Goal: Task Accomplishment & Management: Complete application form

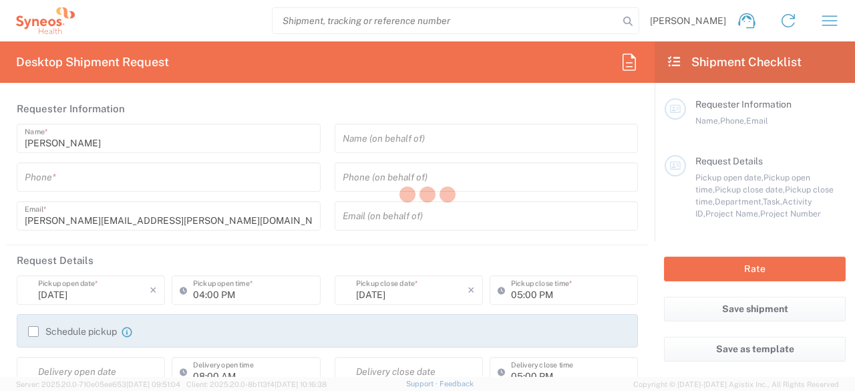
type input "[US_STATE]"
type input "United States"
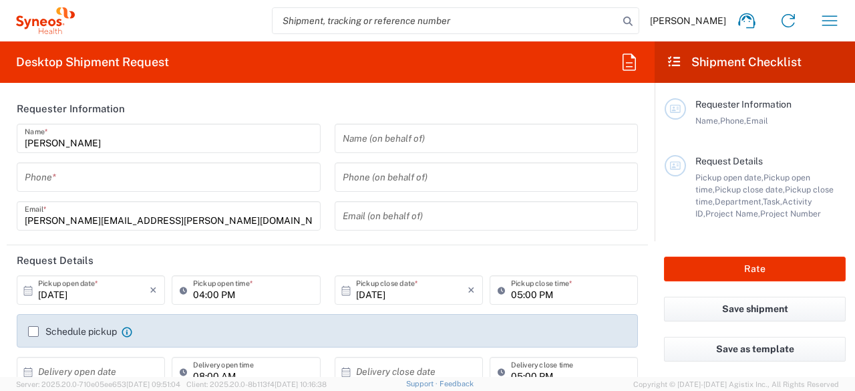
type input "6150"
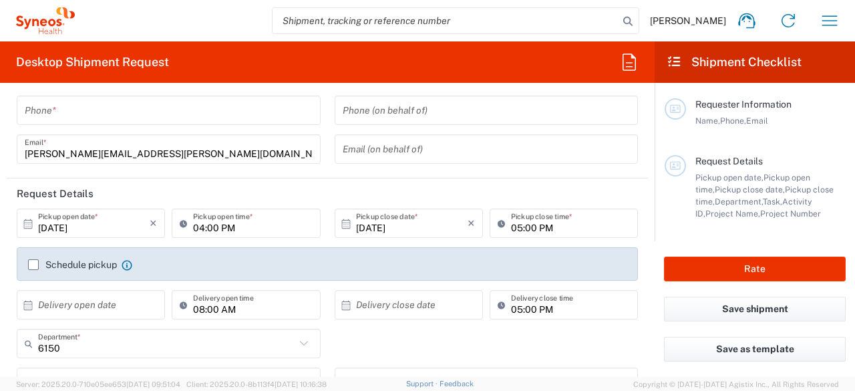
type input "Chamberlain Communications LLC-New York US"
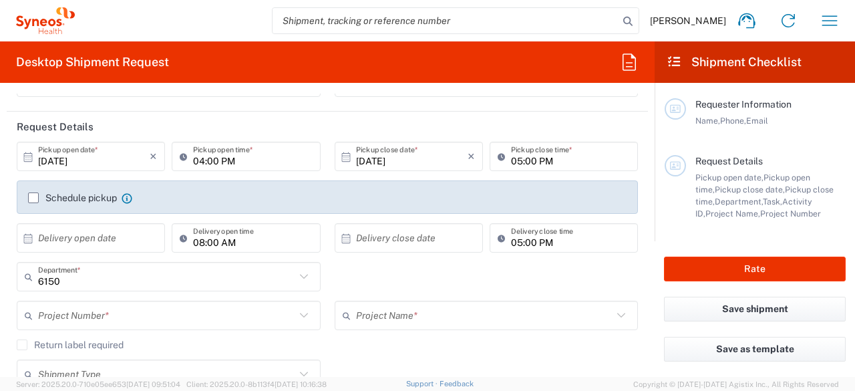
click at [108, 317] on input "text" at bounding box center [166, 315] width 257 height 23
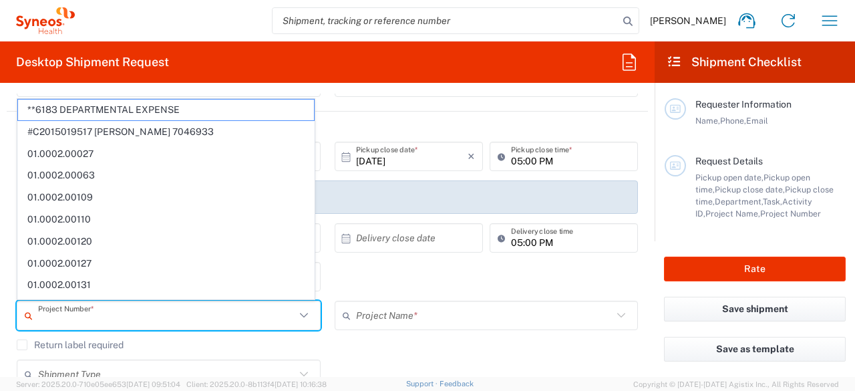
paste input "PRUS.CCAUS.NC.007815"
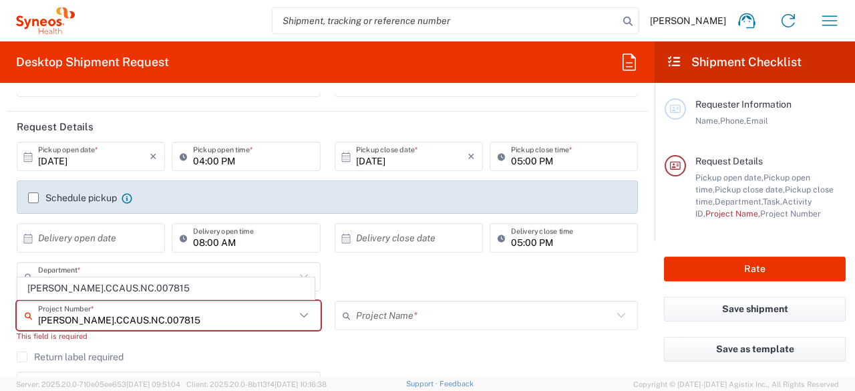
type input "PRUS.CCAUS.NC.007815"
click at [174, 347] on div "PRUS.CCAUS.NC.007815 Project Number * PRUS.CCAUS.NC.007815 This field is requir…" at bounding box center [169, 326] width 318 height 51
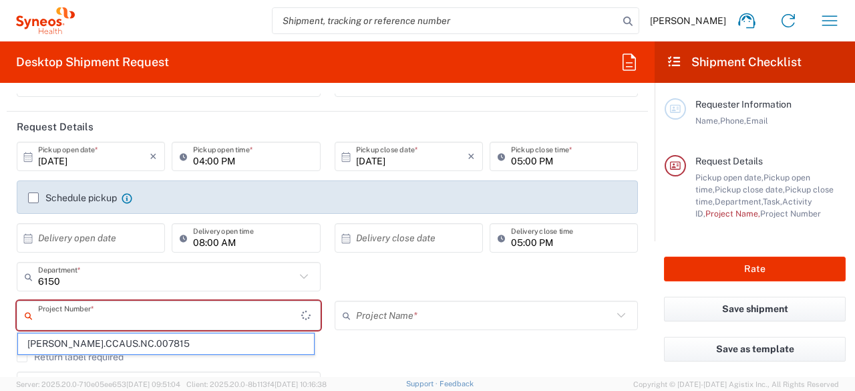
click at [189, 322] on input "text" at bounding box center [169, 315] width 263 height 23
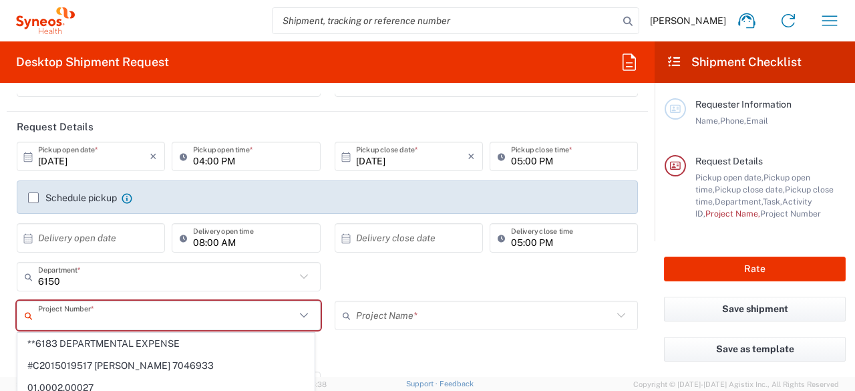
click at [84, 311] on input "text" at bounding box center [166, 315] width 257 height 23
paste input "PRUS.CCAUS.NC.007815"
click at [160, 320] on input "PRUS.CCAUS.NC.007815" at bounding box center [166, 315] width 257 height 23
type input "**6183 DEPARTMENTAL EXPENSE"
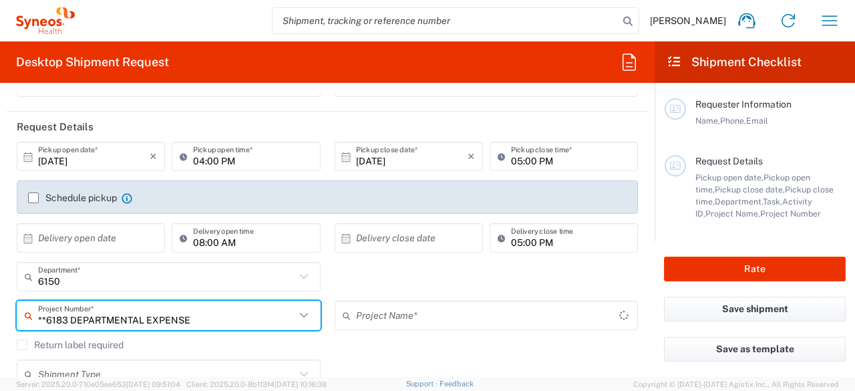
type input "6183"
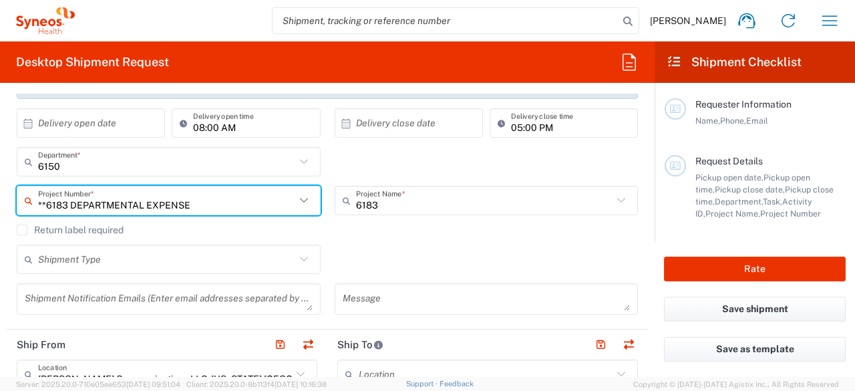
scroll to position [267, 0]
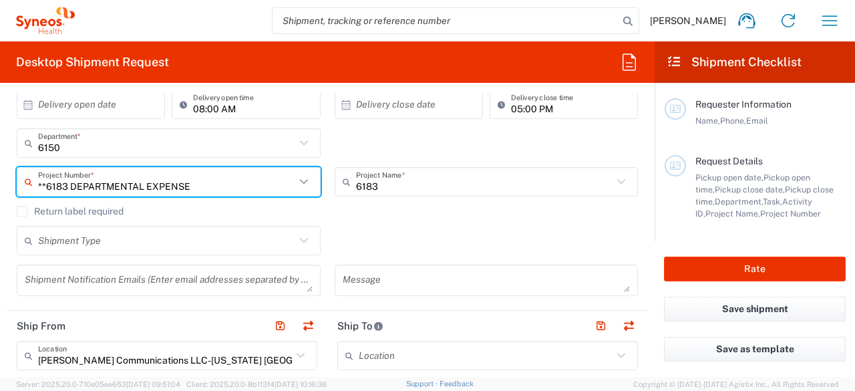
type input "**6183 DEPARTMENTAL EXPENSE"
click at [101, 239] on input "text" at bounding box center [166, 240] width 257 height 23
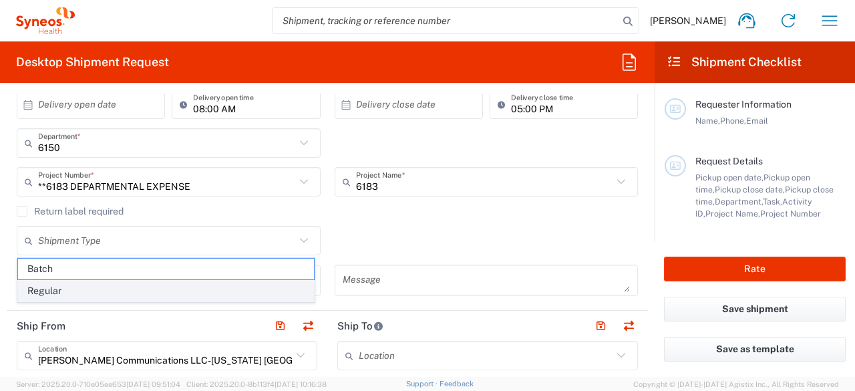
click at [90, 289] on span "Regular" at bounding box center [166, 291] width 296 height 21
type input "Regular"
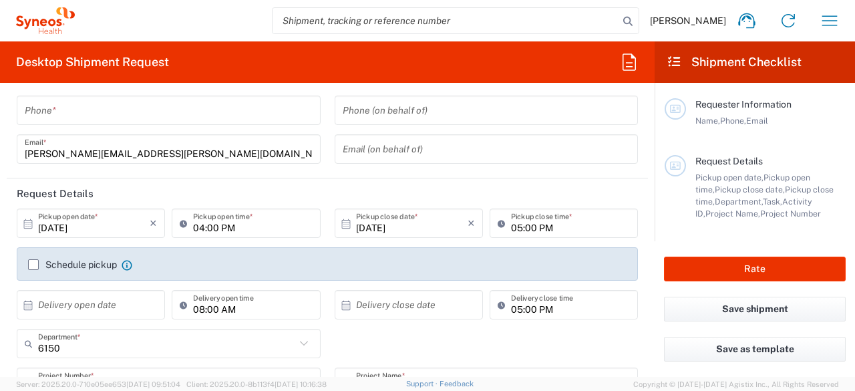
scroll to position [0, 0]
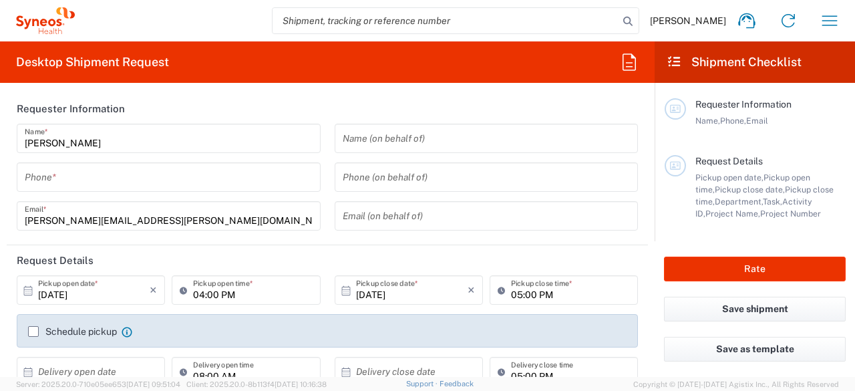
click at [168, 180] on input "tel" at bounding box center [169, 177] width 288 height 23
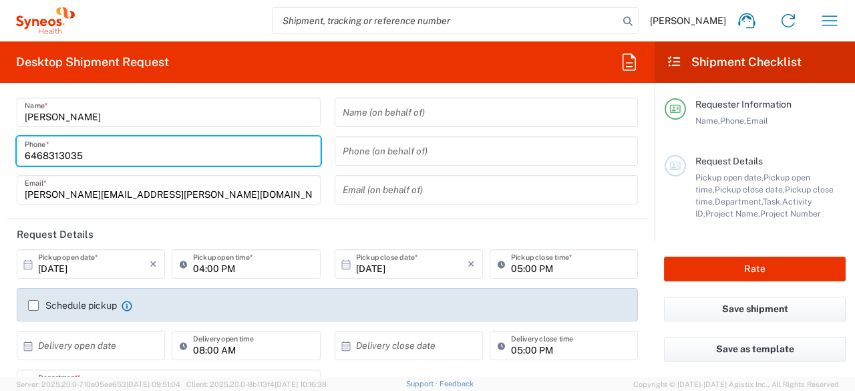
scroll to position [67, 0]
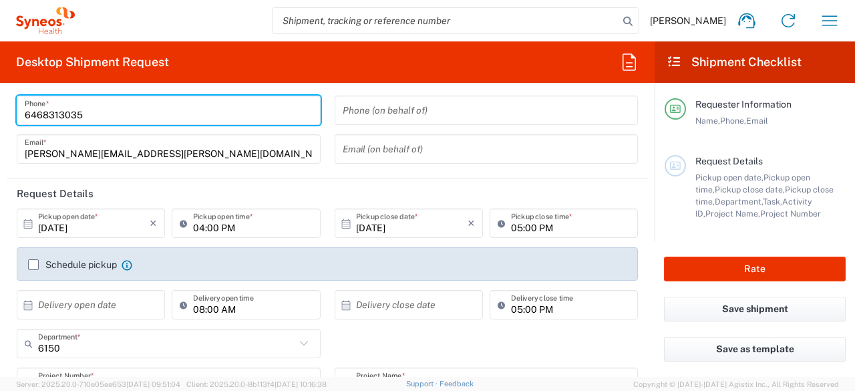
type input "6468313035"
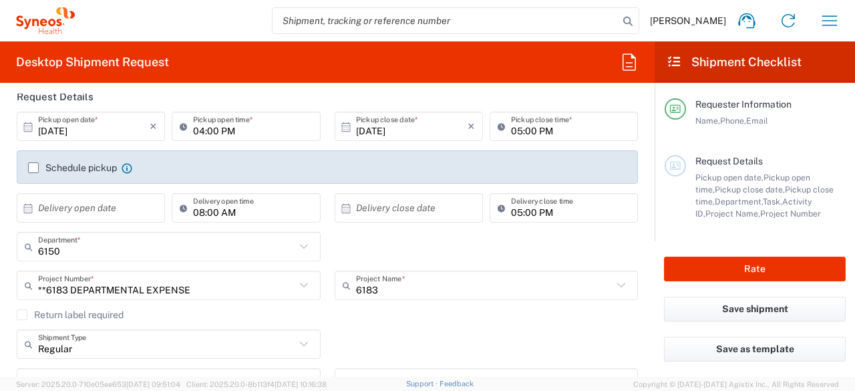
scroll to position [134, 0]
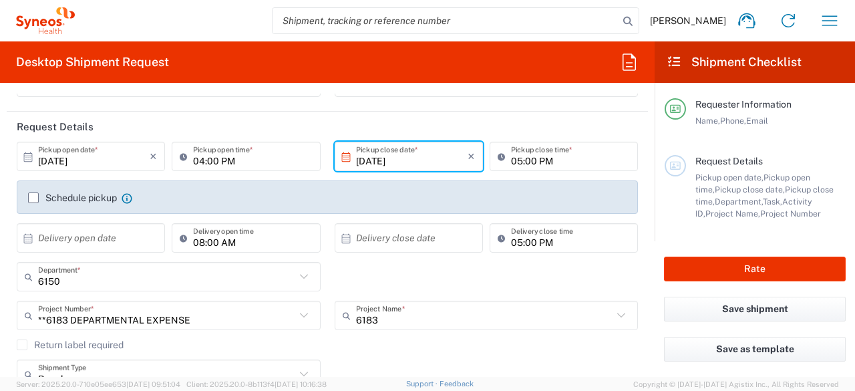
click at [409, 159] on input "10/01/2025" at bounding box center [412, 156] width 112 height 23
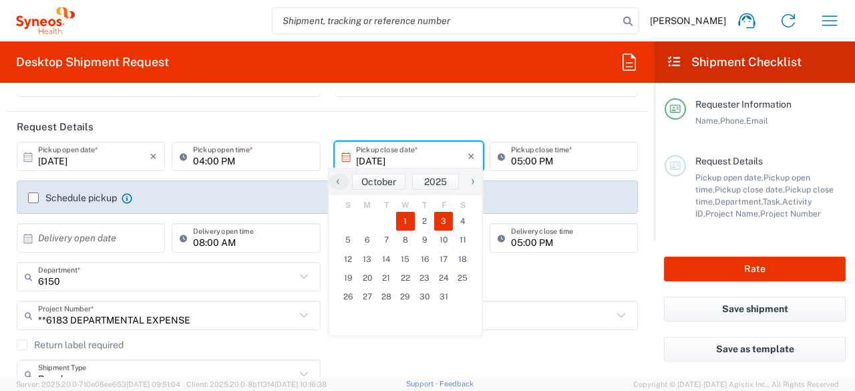
click at [442, 220] on span "3" at bounding box center [443, 221] width 19 height 19
type input "10/03/2025"
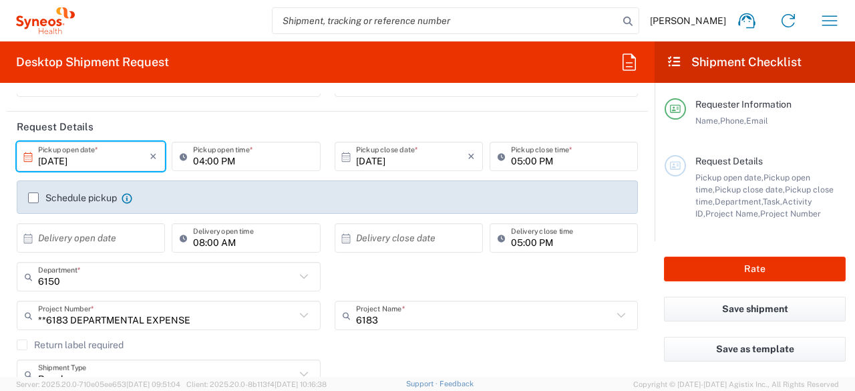
click at [33, 194] on label "Schedule pickup" at bounding box center [72, 197] width 89 height 11
click at [33, 198] on input "Schedule pickup" at bounding box center [33, 198] width 0 height 0
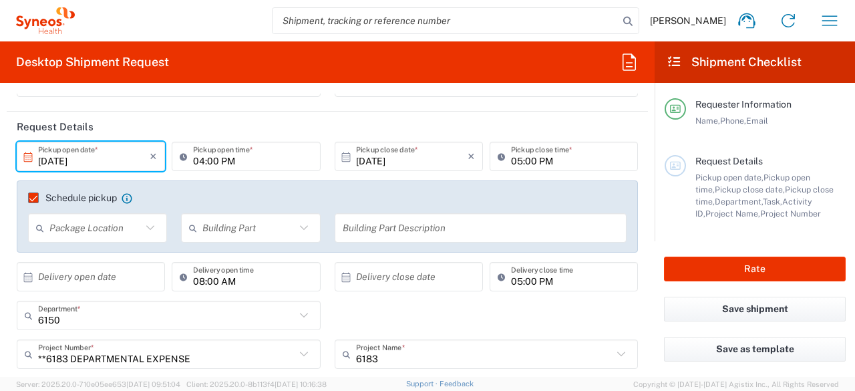
click at [123, 233] on input "text" at bounding box center [95, 228] width 92 height 23
click at [58, 273] on span "None" at bounding box center [96, 278] width 134 height 21
type input "None"
click at [234, 227] on input "text" at bounding box center [248, 228] width 92 height 23
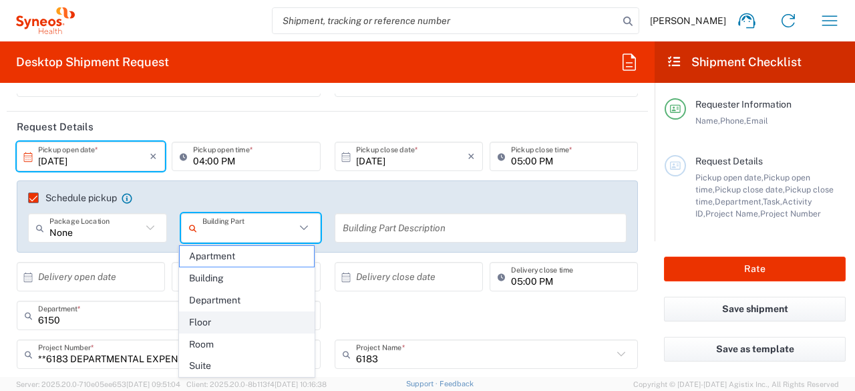
click at [225, 317] on span "Floor" at bounding box center [247, 322] width 134 height 21
type input "Floor"
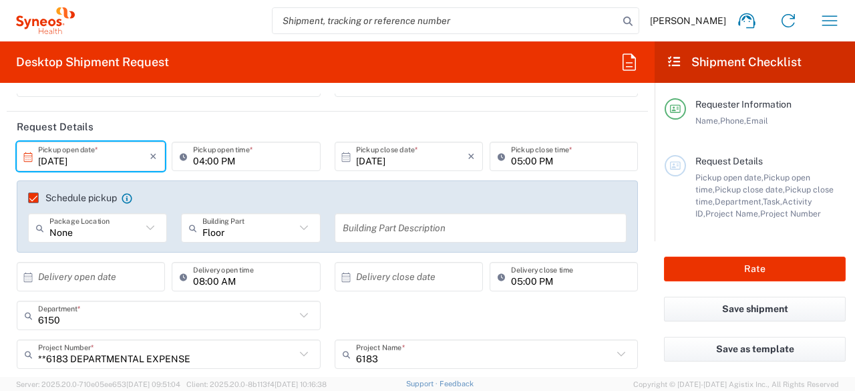
click at [374, 230] on input "text" at bounding box center [481, 228] width 277 height 23
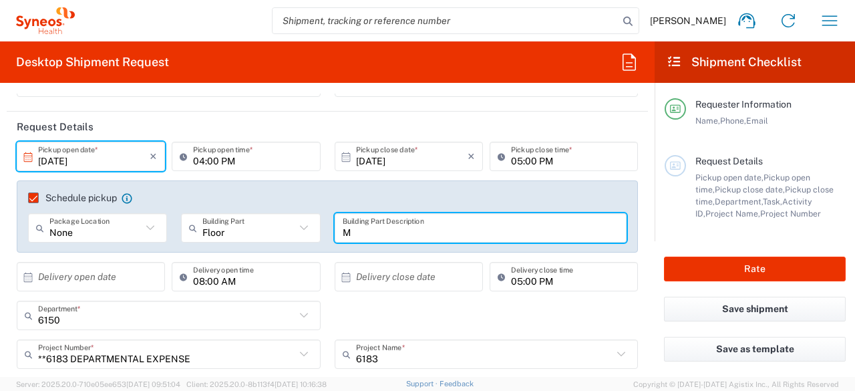
click at [382, 237] on input "M" at bounding box center [481, 228] width 277 height 23
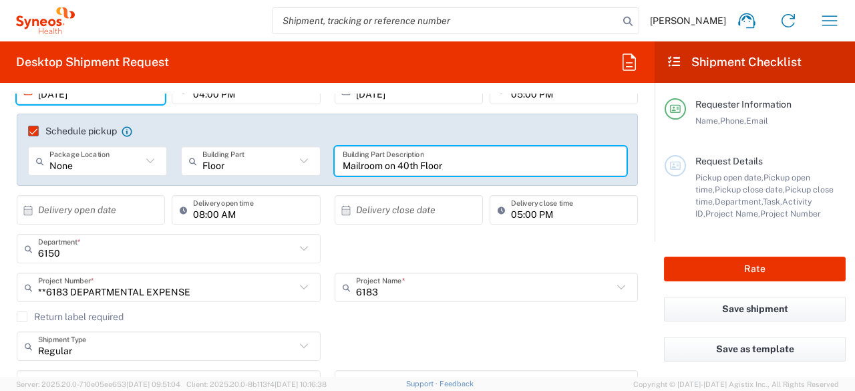
type input "Mailroom on 40th Floor"
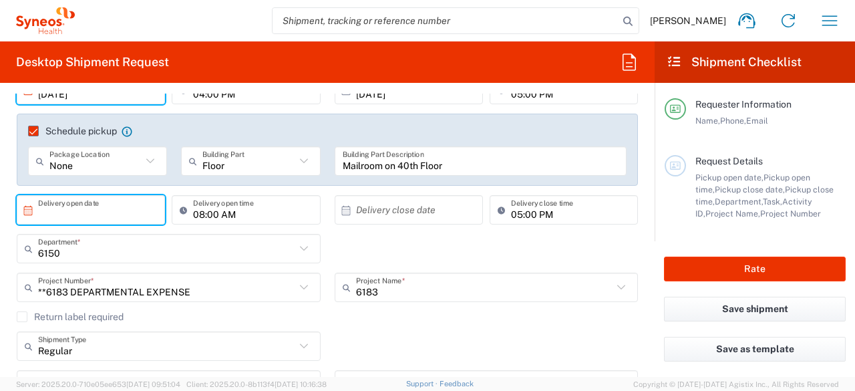
click at [116, 212] on input "text" at bounding box center [94, 209] width 112 height 23
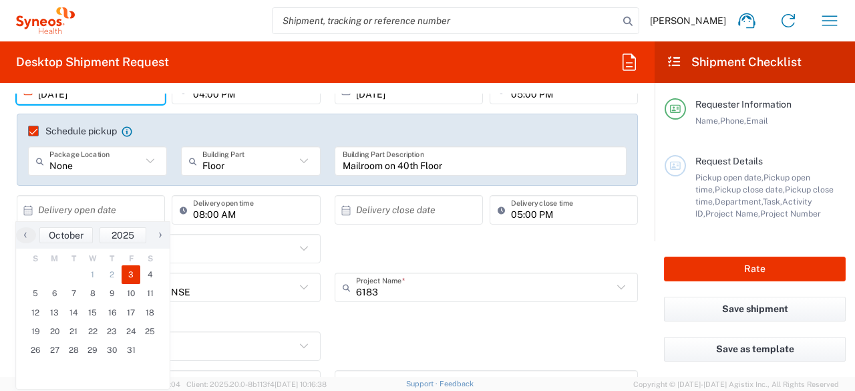
click at [127, 275] on span "3" at bounding box center [131, 274] width 19 height 19
type input "10/03/2025"
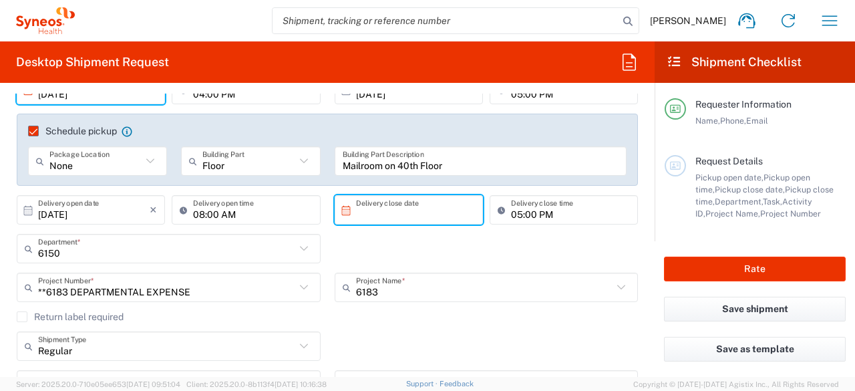
click at [380, 216] on input "text" at bounding box center [412, 209] width 112 height 23
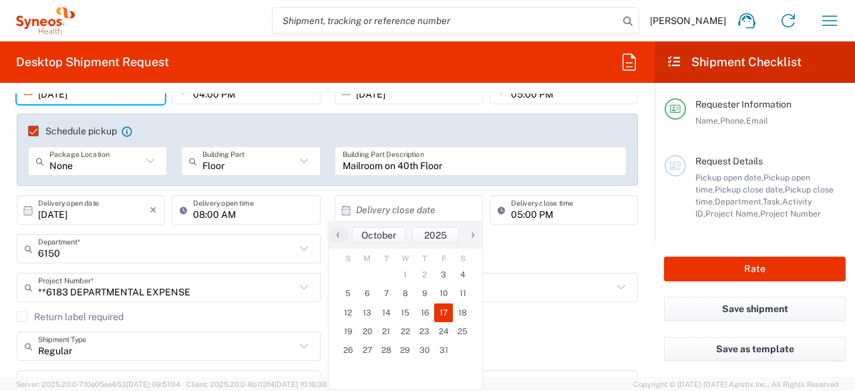
click at [438, 308] on span "17" at bounding box center [443, 312] width 19 height 19
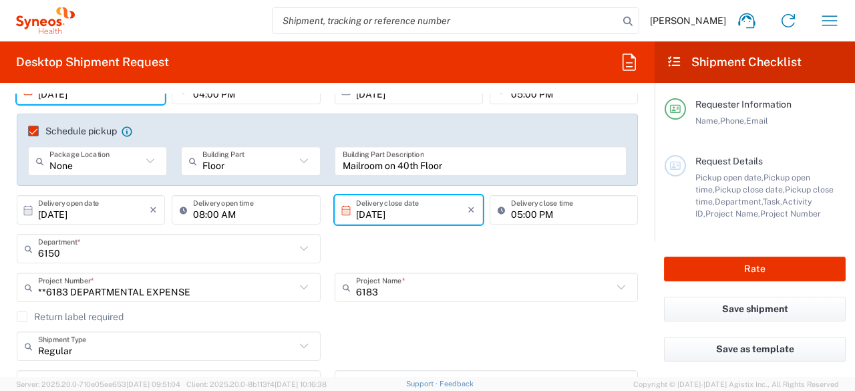
click at [412, 214] on input "10/17/2025" at bounding box center [412, 209] width 112 height 23
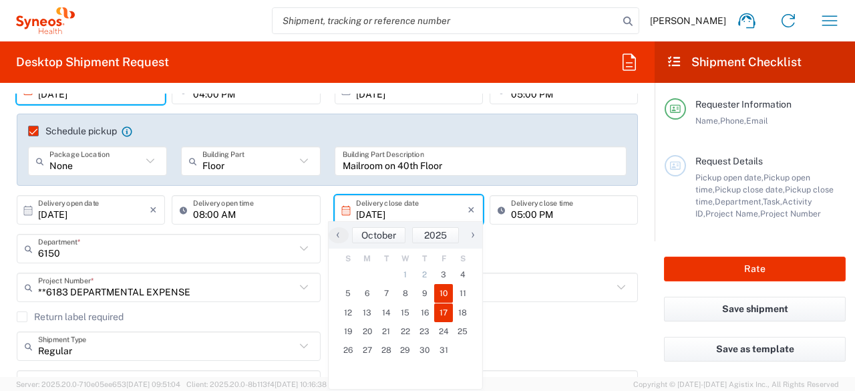
click at [439, 291] on span "10" at bounding box center [443, 293] width 19 height 19
type input "10/10/2025"
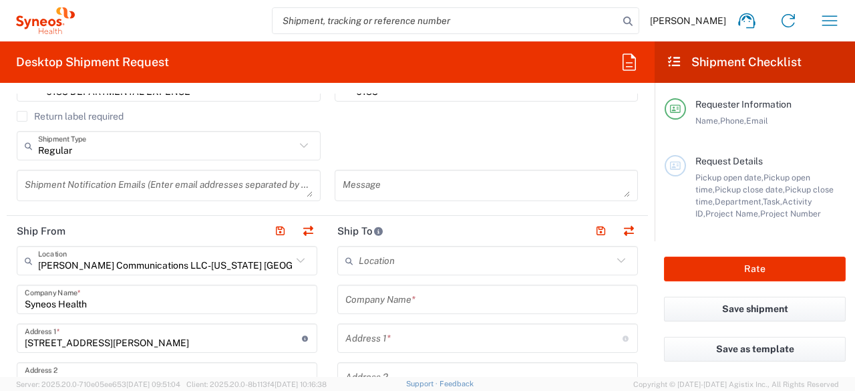
scroll to position [468, 0]
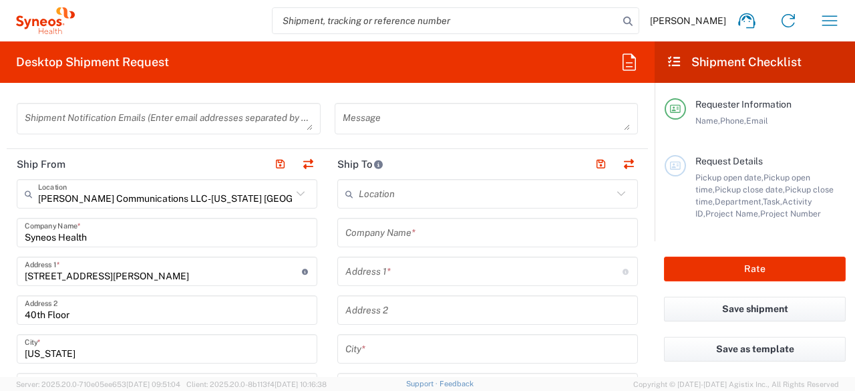
click at [388, 198] on input "text" at bounding box center [486, 193] width 254 height 23
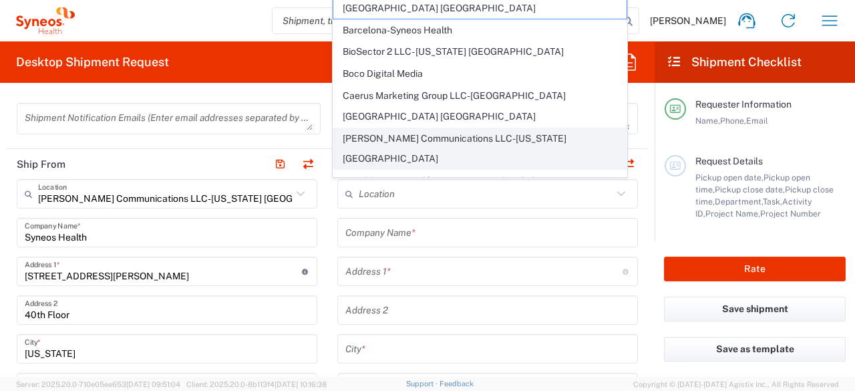
click at [422, 128] on span "Chamberlain Communications LLC-New York US" at bounding box center [479, 148] width 293 height 41
type input "Chamberlain Communications LLC-New York US"
type input "Chamberlain Communications Group LLC"
type input "200 Vesey Street"
type input "40th Floor"
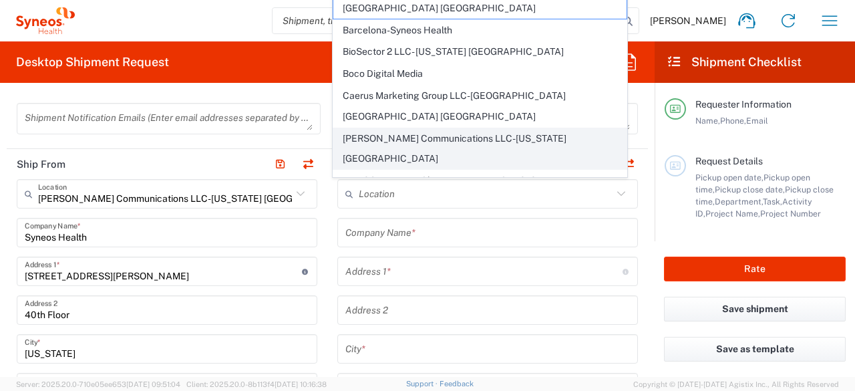
type input "New York"
type input "United States"
type input "10281"
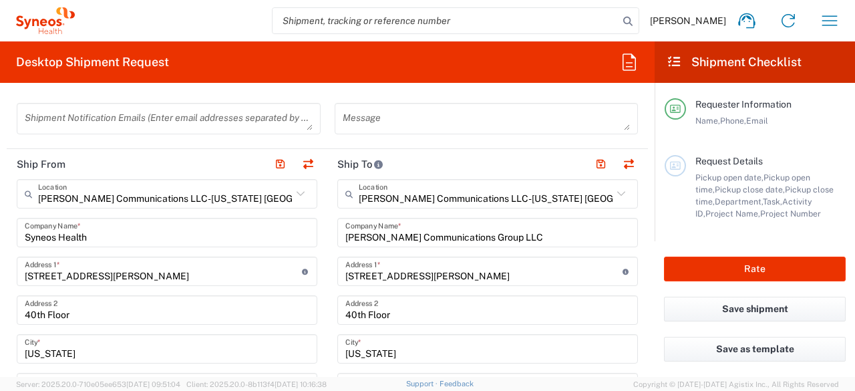
type input "New York"
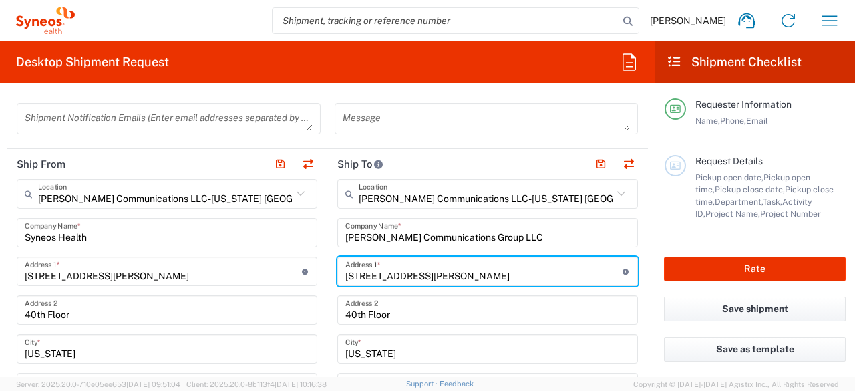
drag, startPoint x: 424, startPoint y: 275, endPoint x: 318, endPoint y: 277, distance: 105.6
paste input "94 Santa Maria St."
type input "2094 Santa Maria St."
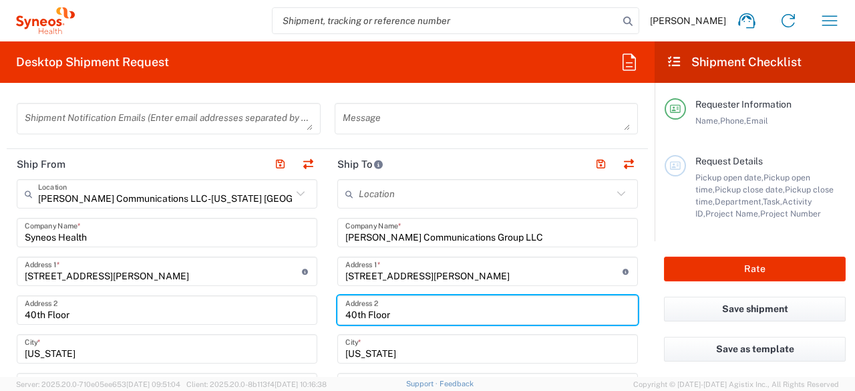
drag, startPoint x: 390, startPoint y: 312, endPoint x: 299, endPoint y: 315, distance: 90.9
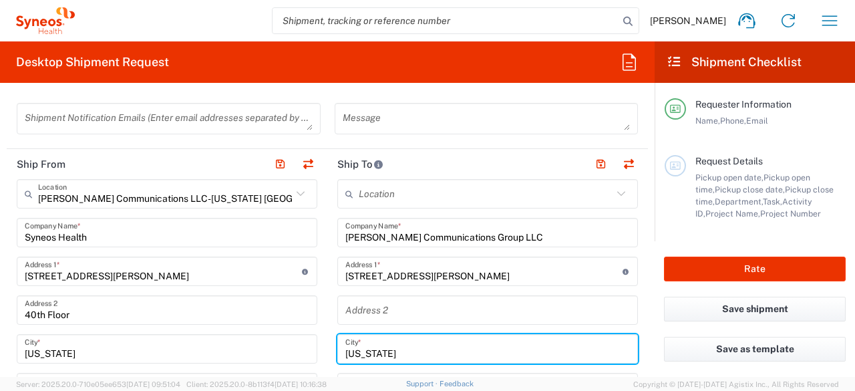
drag, startPoint x: 389, startPoint y: 349, endPoint x: 298, endPoint y: 344, distance: 91.0
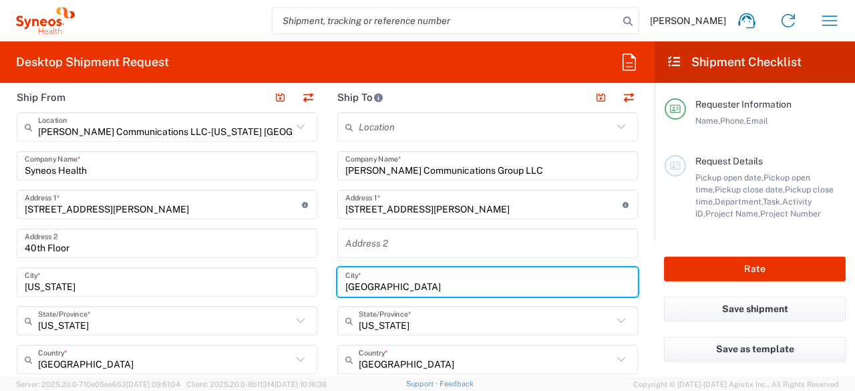
scroll to position [601, 0]
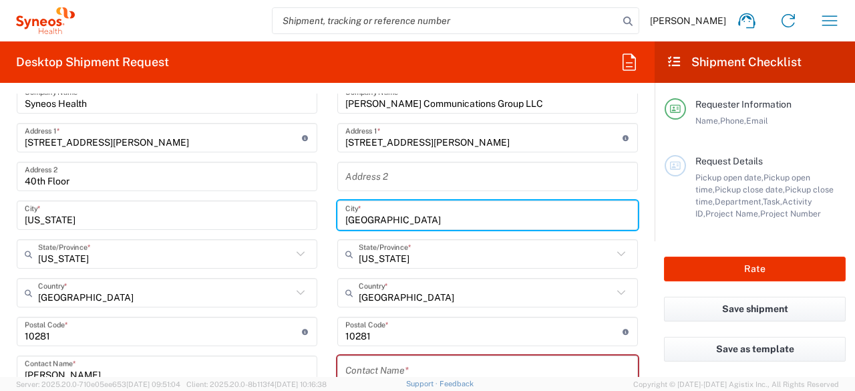
type input "Myrtle Beach"
click at [389, 258] on input "text" at bounding box center [486, 254] width 254 height 23
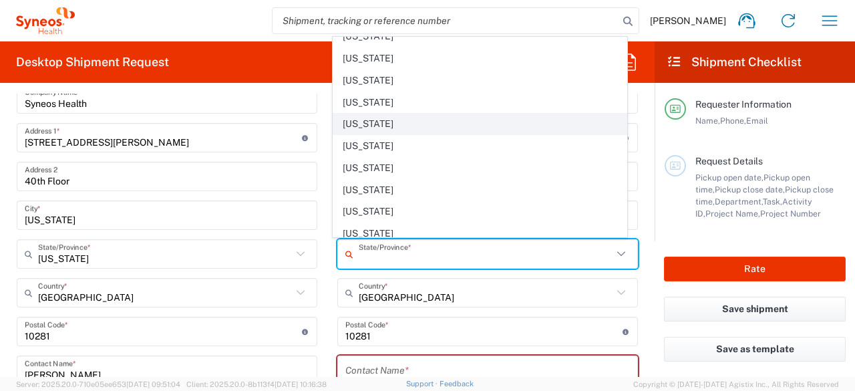
scroll to position [668, 0]
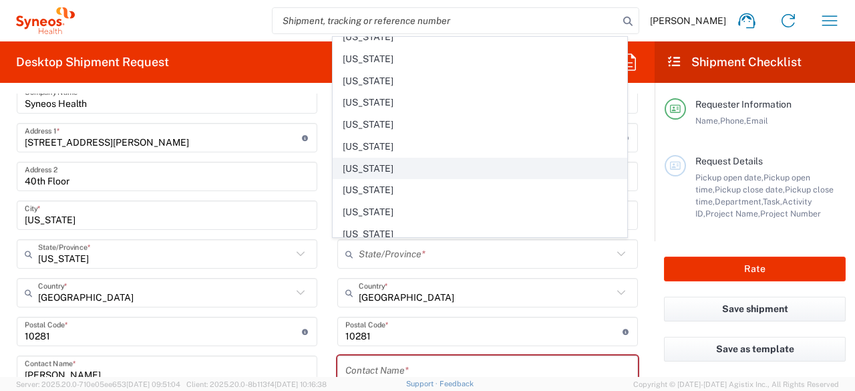
click at [369, 158] on span "North Carolina" at bounding box center [479, 168] width 293 height 21
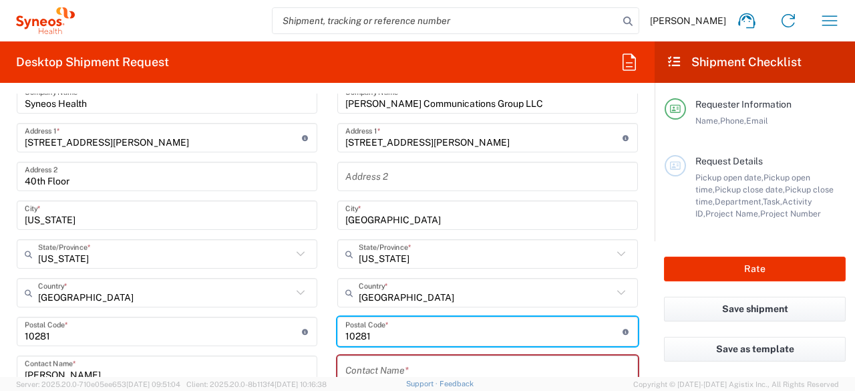
click at [380, 336] on input "undefined" at bounding box center [483, 331] width 277 height 23
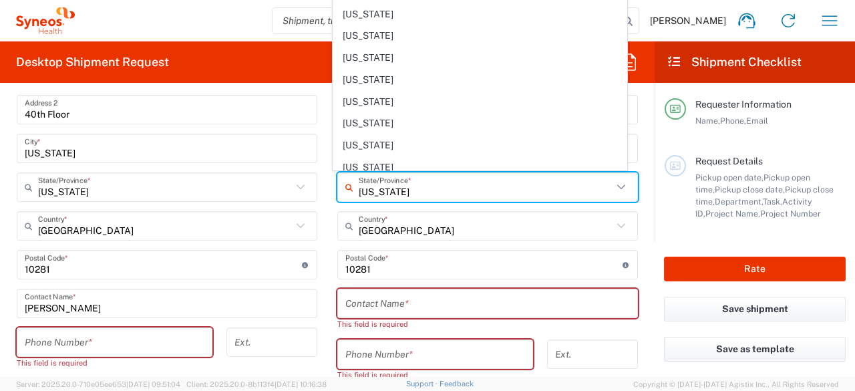
click at [417, 181] on input "North Carolina" at bounding box center [486, 187] width 254 height 23
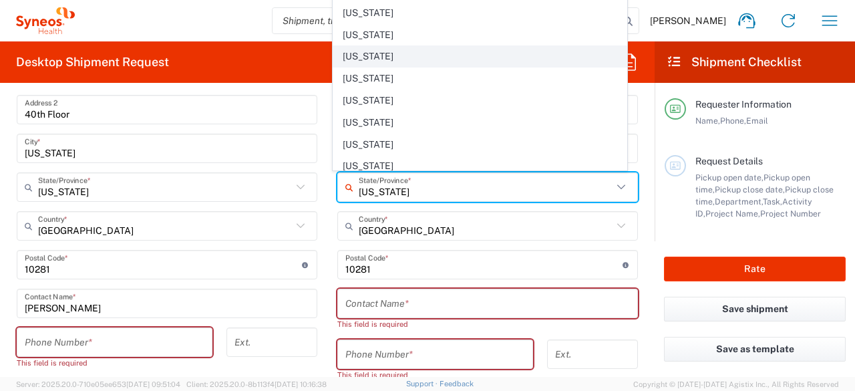
scroll to position [802, 0]
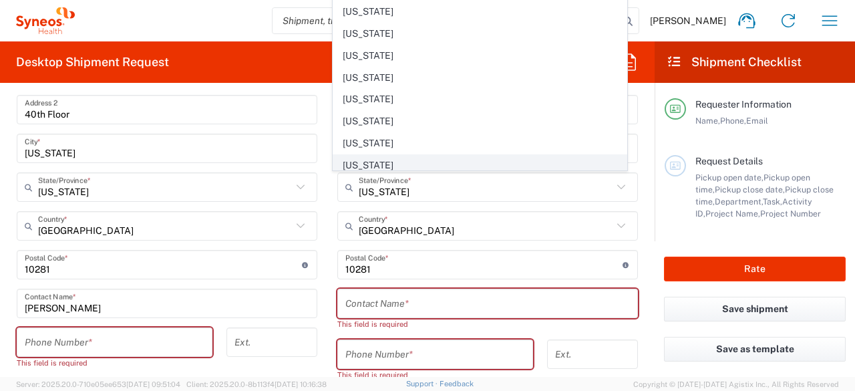
click at [377, 155] on span "South Carolina" at bounding box center [479, 165] width 293 height 21
type input "South Carolina"
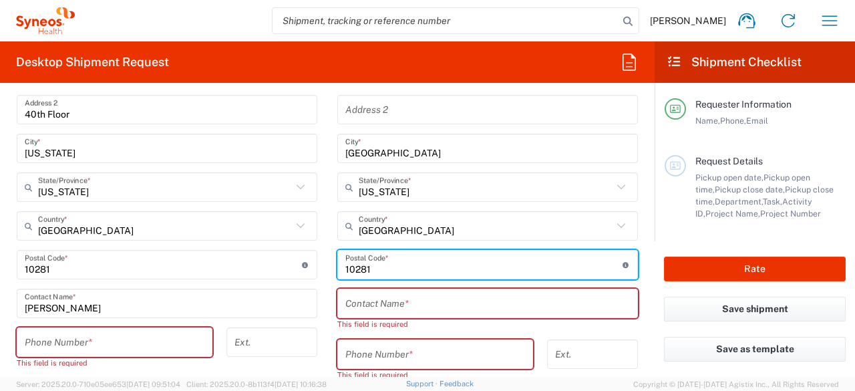
drag, startPoint x: 368, startPoint y: 267, endPoint x: 332, endPoint y: 268, distance: 35.4
click at [337, 268] on div "Postal Code * Postal Code for United States should have the following format: 5…" at bounding box center [487, 264] width 301 height 29
paste input "29579"
type input "29579"
click at [377, 303] on input "text" at bounding box center [487, 303] width 285 height 23
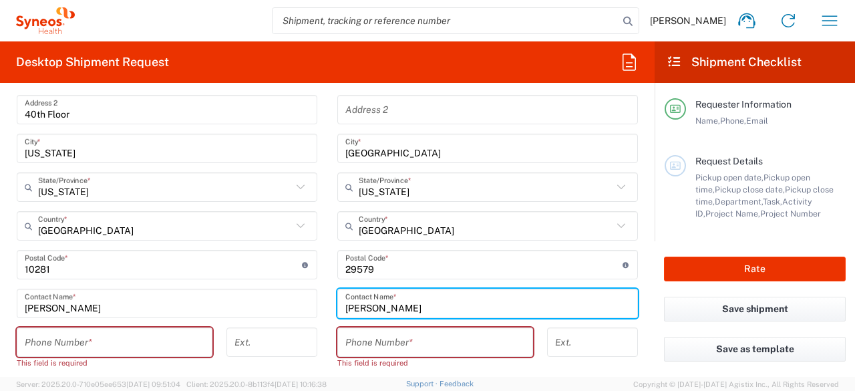
click at [382, 339] on input "tel" at bounding box center [435, 342] width 180 height 23
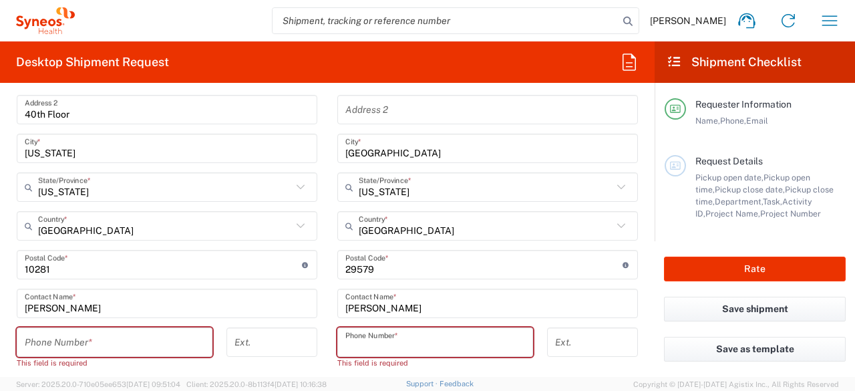
scroll to position [735, 0]
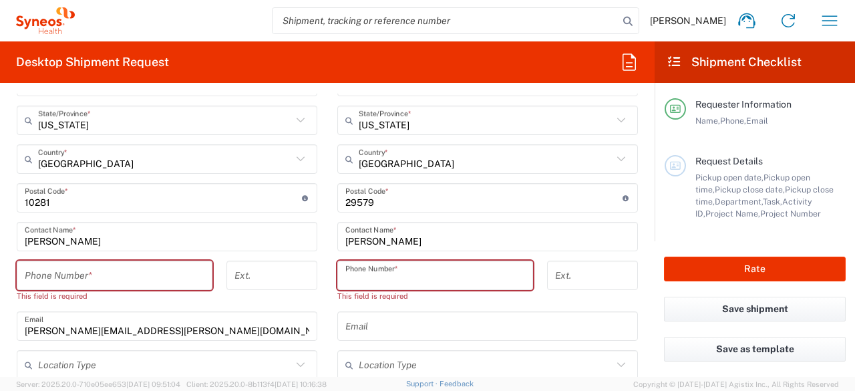
click at [410, 237] on input "Nikki Hartmann" at bounding box center [487, 236] width 285 height 23
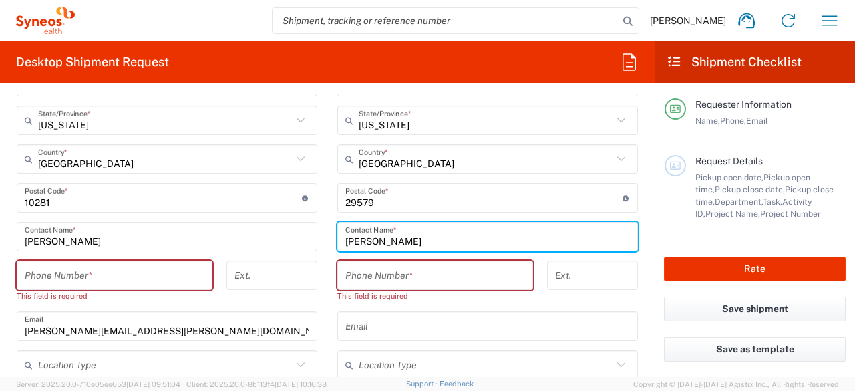
click at [362, 240] on input "Nikki Hartmanne" at bounding box center [487, 236] width 285 height 23
drag, startPoint x: 414, startPoint y: 241, endPoint x: 423, endPoint y: 245, distance: 10.2
click at [423, 245] on input "Nikkie Hartmanne" at bounding box center [487, 236] width 285 height 23
type input "Nikkie Hartmann"
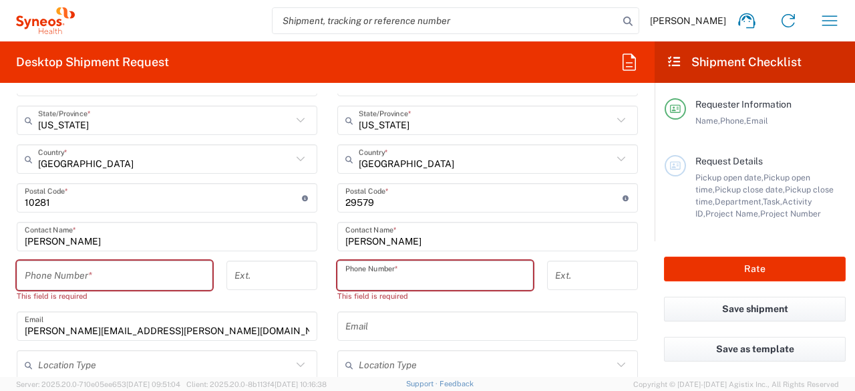
click at [402, 271] on input "tel" at bounding box center [435, 275] width 180 height 23
click at [76, 275] on input "tel" at bounding box center [115, 275] width 180 height 23
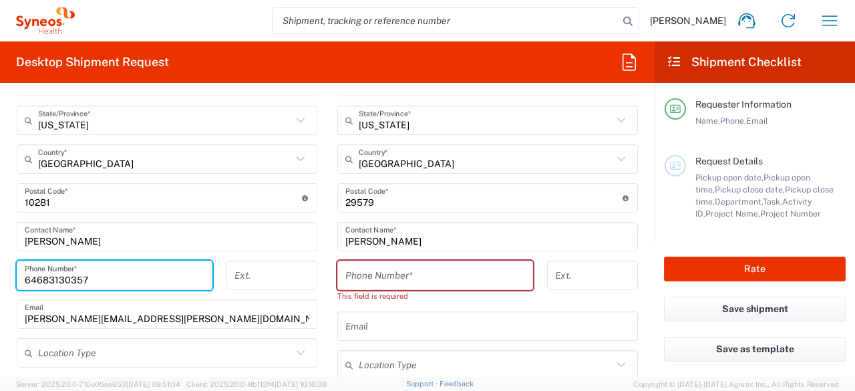
type input "6468313035"
click at [418, 279] on input "tel" at bounding box center [435, 275] width 180 height 23
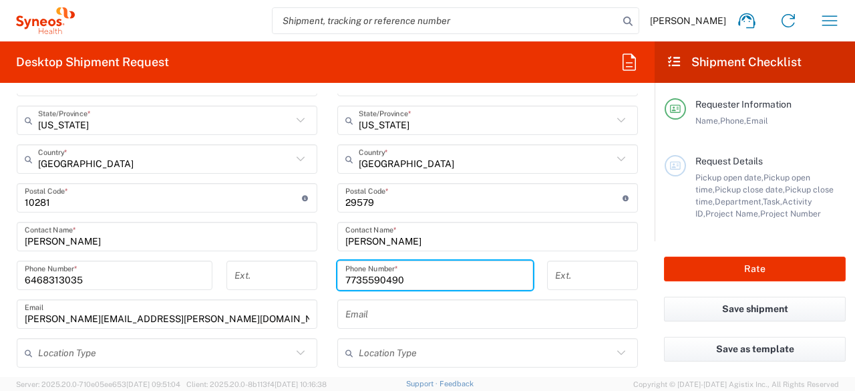
type input "7735590490"
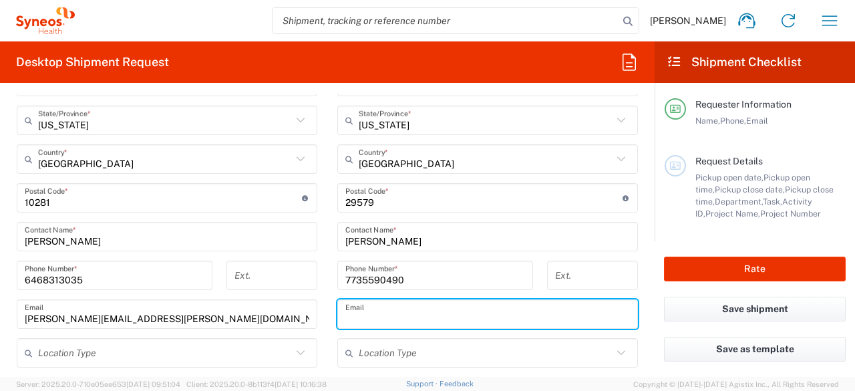
click at [365, 320] on input "text" at bounding box center [487, 314] width 285 height 23
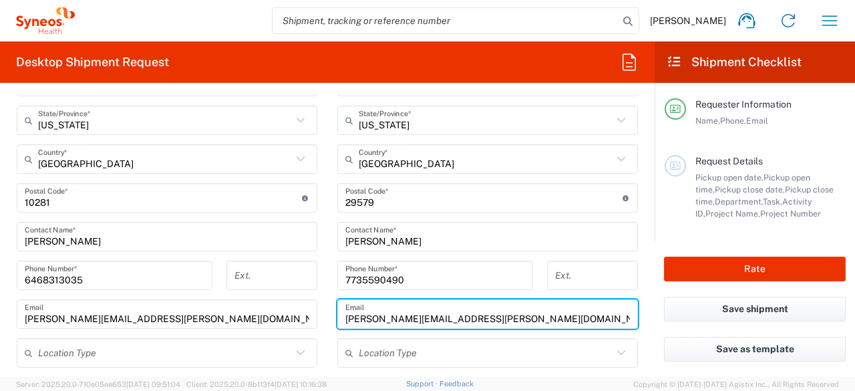
type input "nikkie.hartmann@syneoshealth.com"
click at [392, 351] on input "text" at bounding box center [486, 352] width 254 height 23
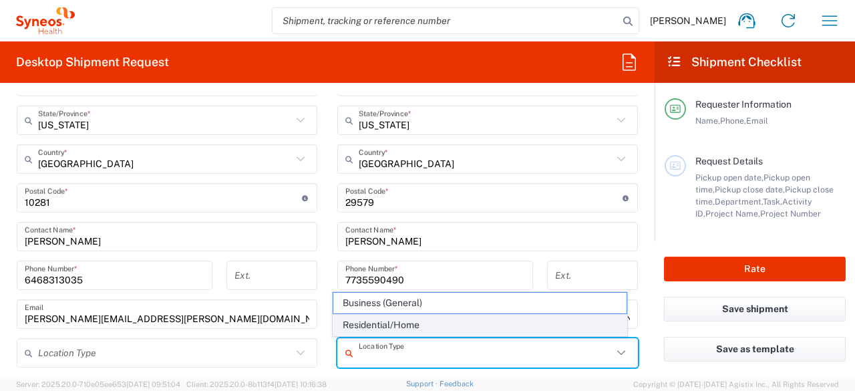
click at [393, 321] on span "Residential/Home" at bounding box center [479, 325] width 293 height 21
type input "Residential/Home"
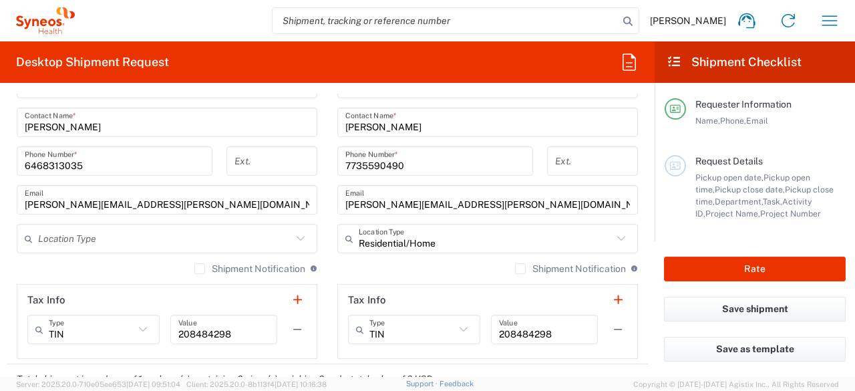
scroll to position [869, 0]
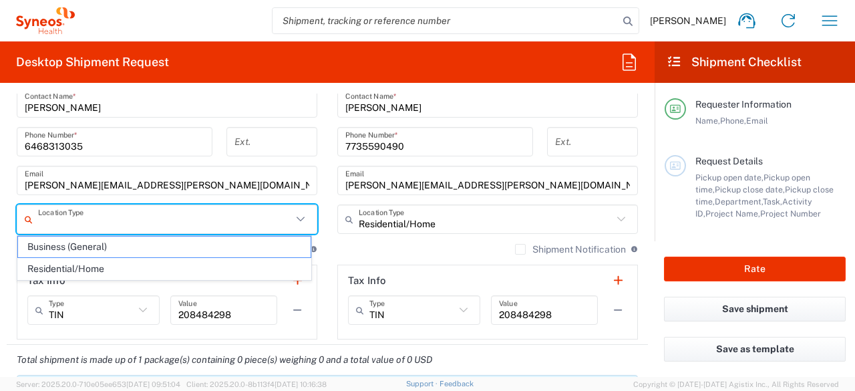
click at [179, 223] on input "text" at bounding box center [165, 219] width 254 height 23
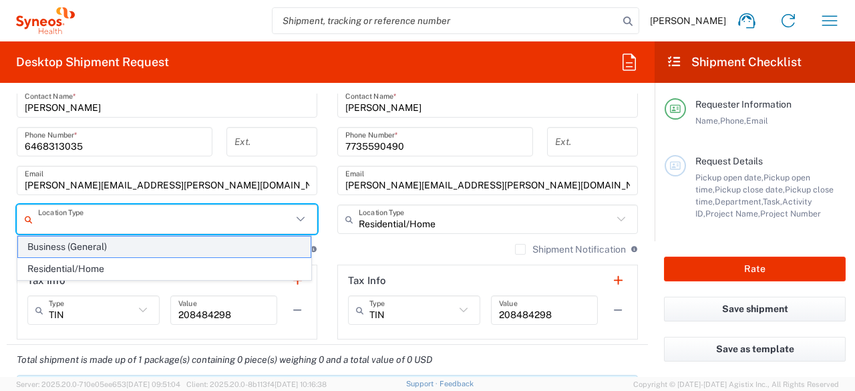
click at [136, 250] on span "Business (General)" at bounding box center [164, 247] width 293 height 21
type input "Business (General)"
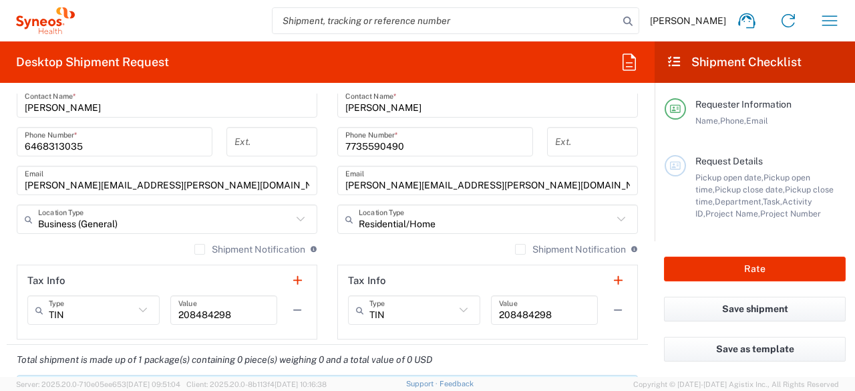
click at [196, 251] on label "Shipment Notification" at bounding box center [249, 249] width 111 height 11
click at [200, 249] on input "Shipment Notification" at bounding box center [200, 249] width 0 height 0
click at [515, 251] on label "Shipment Notification" at bounding box center [570, 249] width 111 height 11
click at [521, 249] on input "Shipment Notification" at bounding box center [521, 249] width 0 height 0
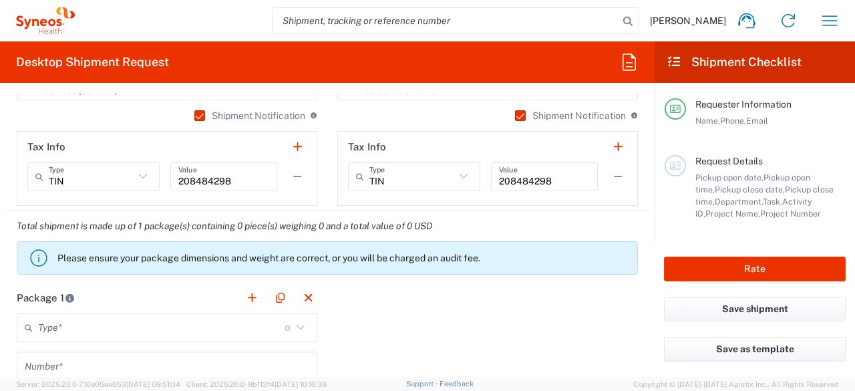
scroll to position [1069, 0]
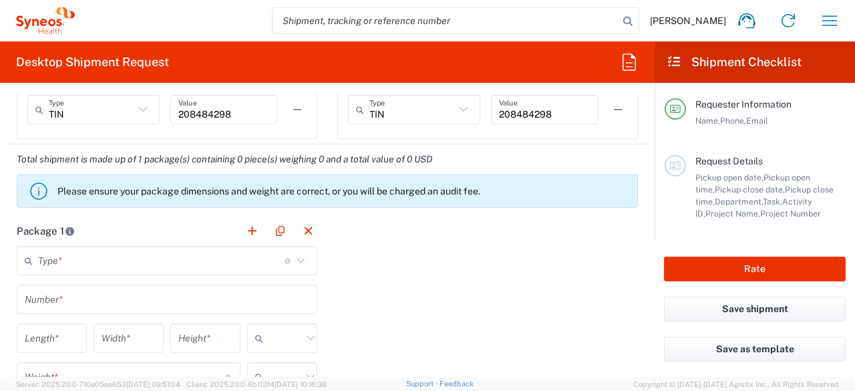
click at [172, 265] on input "text" at bounding box center [161, 260] width 247 height 23
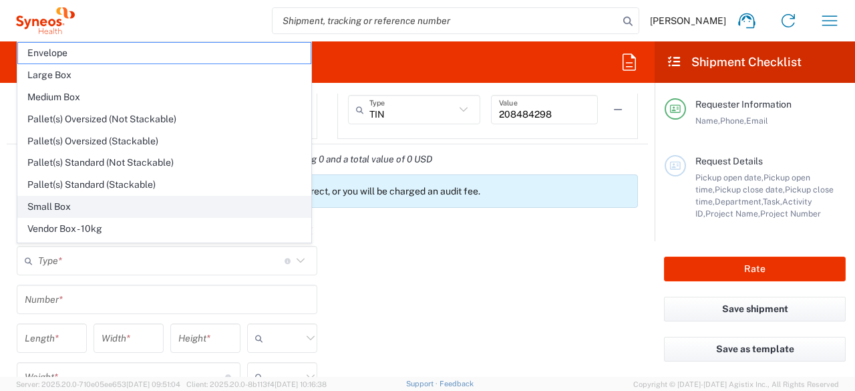
click at [151, 209] on span "Small Box" at bounding box center [164, 206] width 293 height 21
type input "Small Box"
type input "12.25"
type input "11"
type input "1.5"
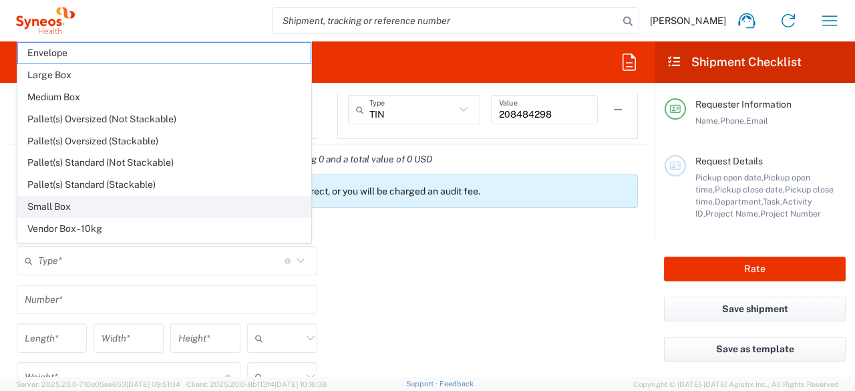
type input "in"
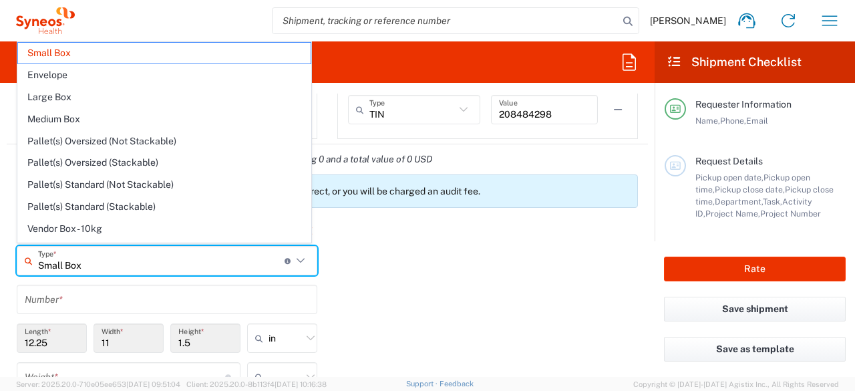
click at [175, 267] on input "Small Box" at bounding box center [161, 260] width 247 height 23
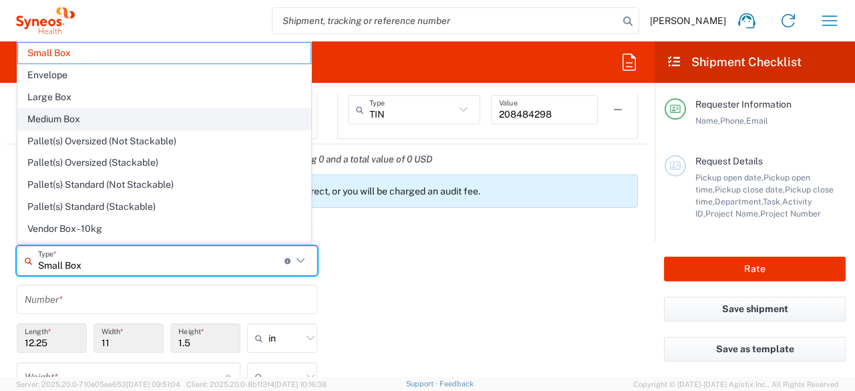
click at [118, 124] on span "Medium Box" at bounding box center [164, 119] width 293 height 21
type input "Medium Box"
type input "13"
type input "11.5"
type input "2.5"
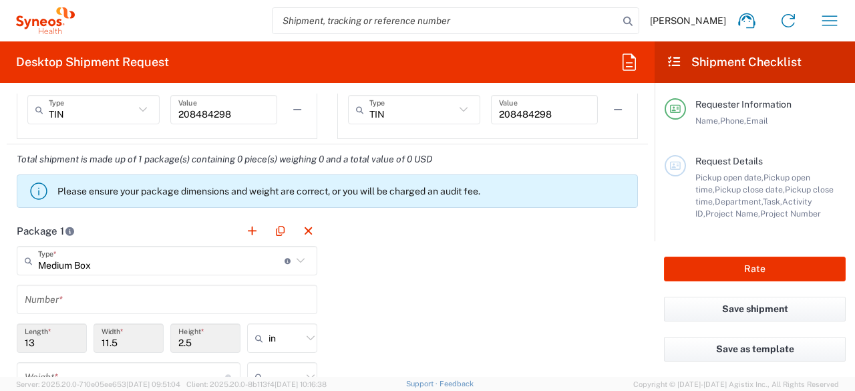
click at [152, 271] on div "Medium Box Type * Material used to package goods" at bounding box center [167, 260] width 301 height 29
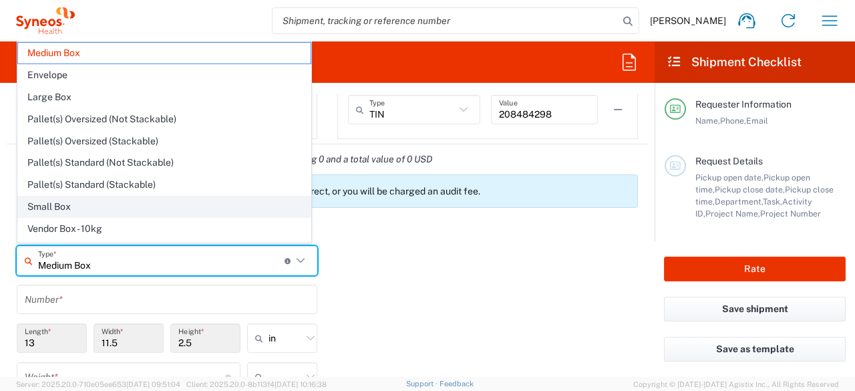
scroll to position [35, 0]
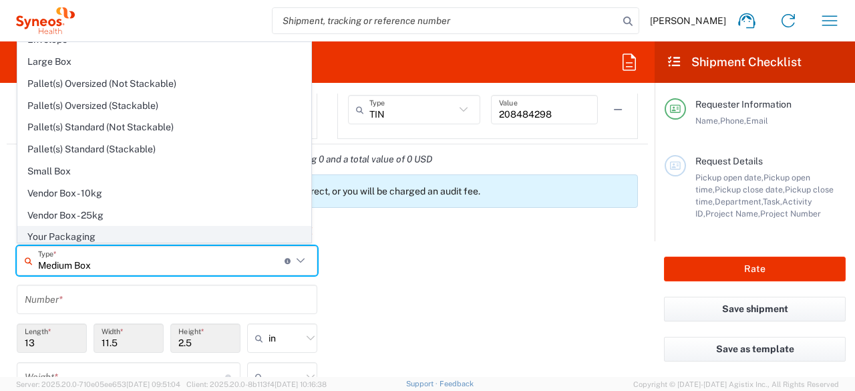
click at [135, 229] on span "Your Packaging" at bounding box center [164, 237] width 293 height 21
type input "Your Packaging"
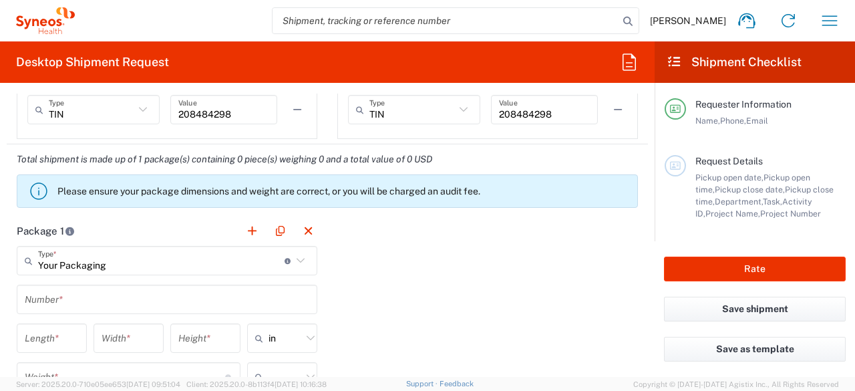
click at [110, 297] on input "text" at bounding box center [167, 299] width 285 height 23
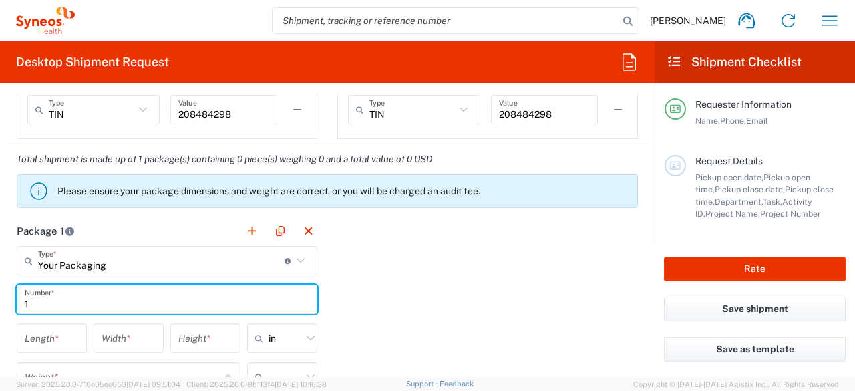
type input "1"
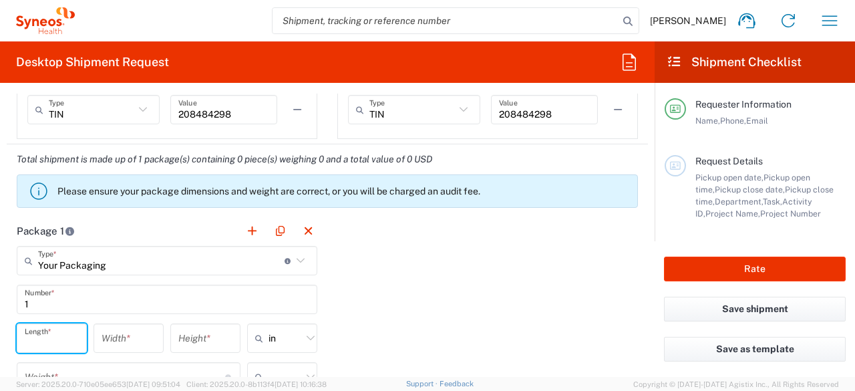
click at [31, 335] on input "number" at bounding box center [52, 338] width 54 height 23
type input "18"
click at [102, 339] on input "number" at bounding box center [129, 338] width 54 height 23
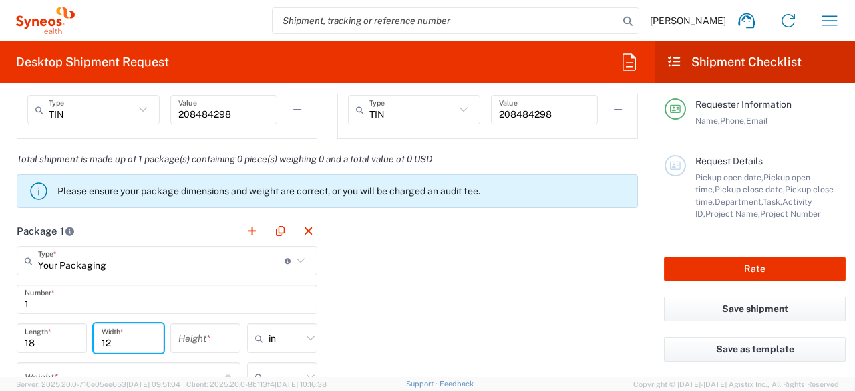
type input "12"
click at [198, 333] on input "number" at bounding box center [205, 338] width 54 height 23
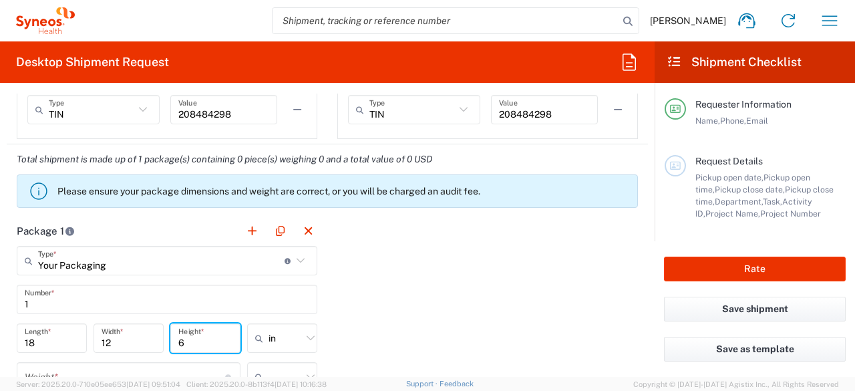
type input "6"
click at [392, 320] on div "Package 1 Your Packaging Type * Material used to package goods Medium Box Envel…" at bounding box center [327, 362] width 641 height 293
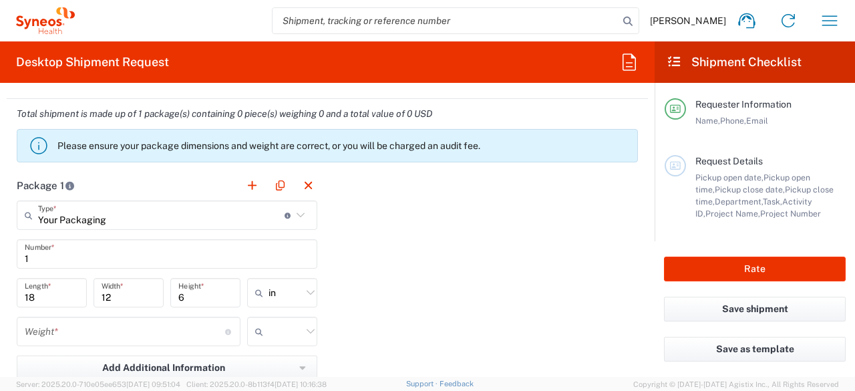
scroll to position [1136, 0]
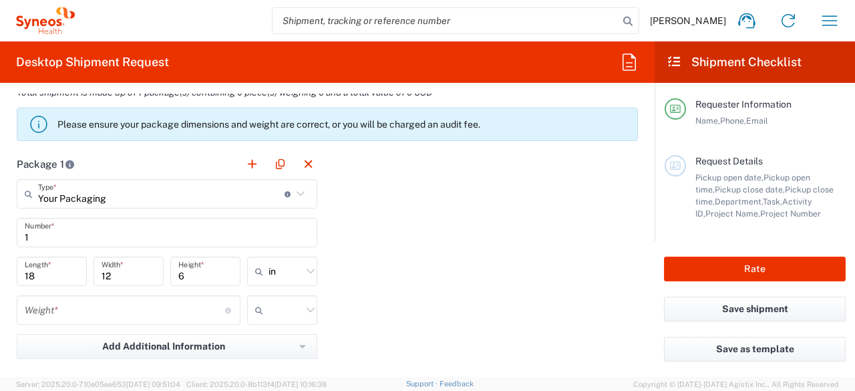
click at [72, 307] on input "number" at bounding box center [125, 310] width 200 height 23
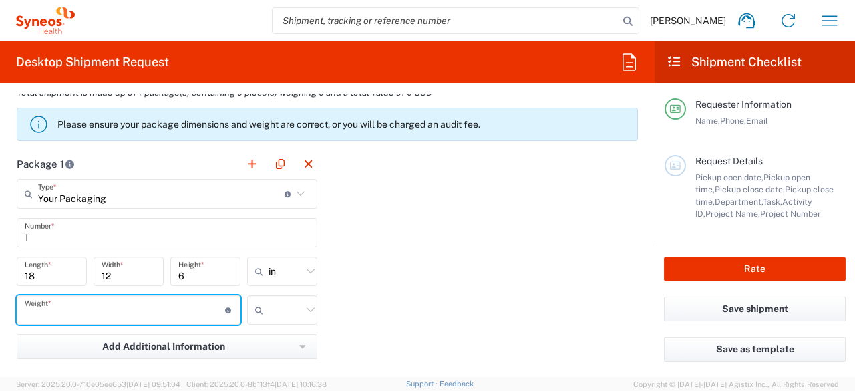
type input "8"
type input "5"
click at [338, 315] on div "Package 1 Your Packaging Type * Material used to package goods Medium Box Envel…" at bounding box center [327, 295] width 641 height 293
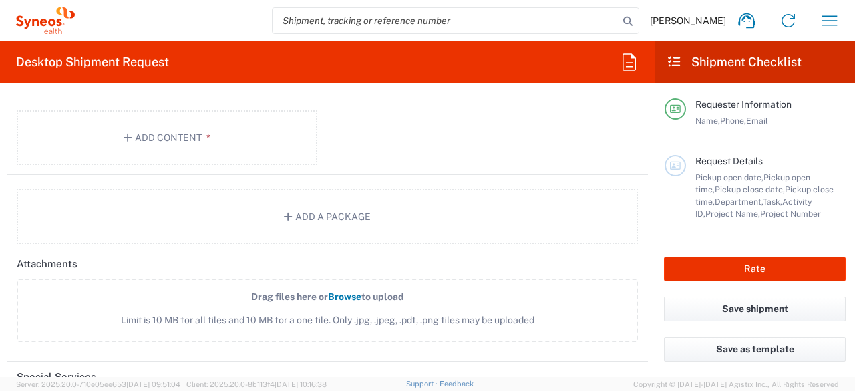
scroll to position [1270, 0]
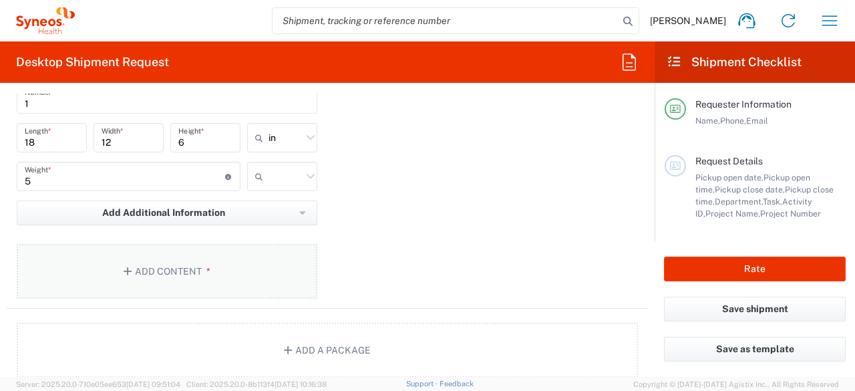
click at [160, 265] on button "Add Content *" at bounding box center [167, 271] width 301 height 55
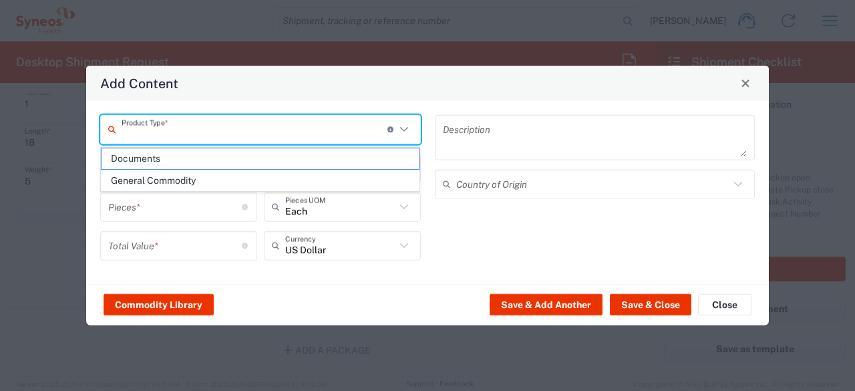
click at [189, 132] on input "text" at bounding box center [255, 129] width 266 height 23
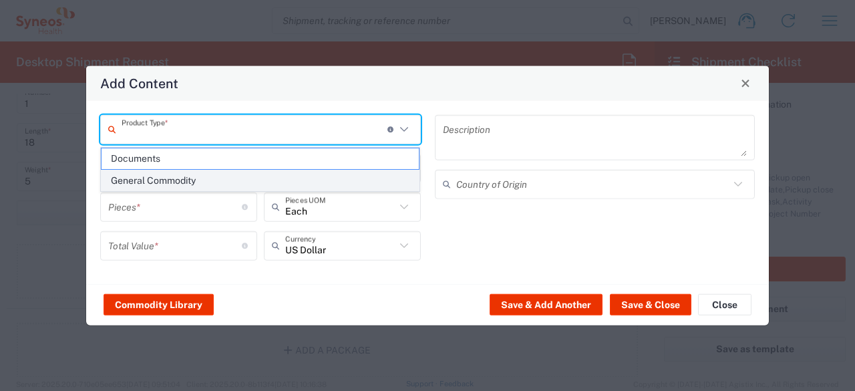
click at [152, 180] on span "General Commodity" at bounding box center [261, 180] width 318 height 21
type input "General Commodity"
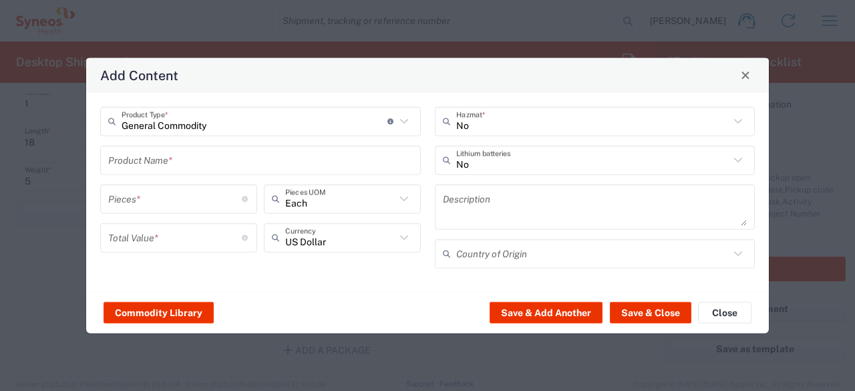
click at [200, 163] on input "text" at bounding box center [260, 159] width 305 height 23
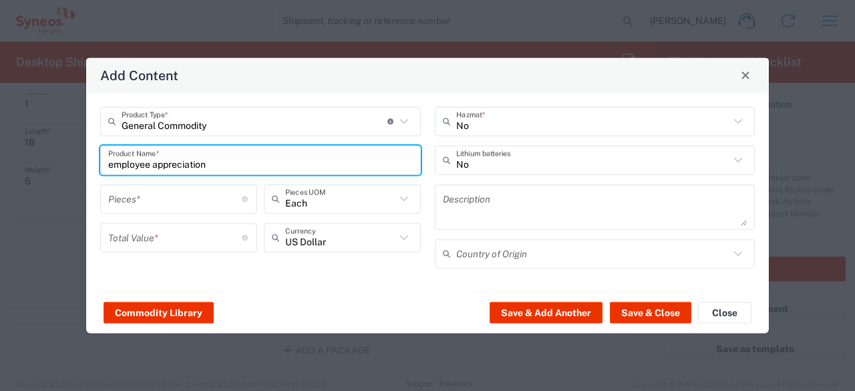
type input "employee appreciation"
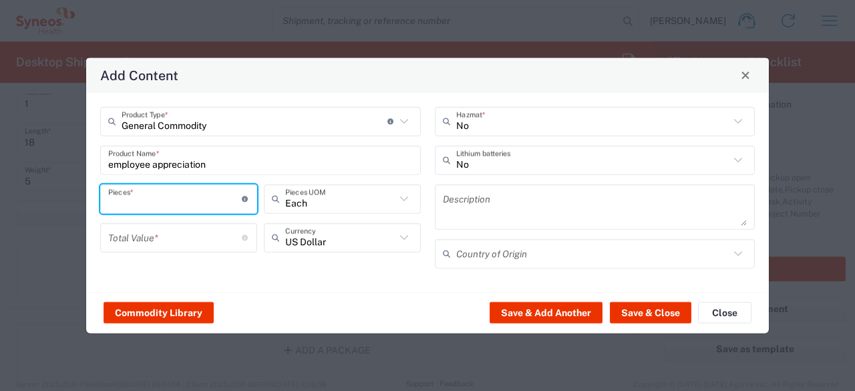
click at [181, 205] on input "number" at bounding box center [175, 198] width 134 height 23
type input "1"
click at [196, 247] on input "number" at bounding box center [175, 237] width 134 height 23
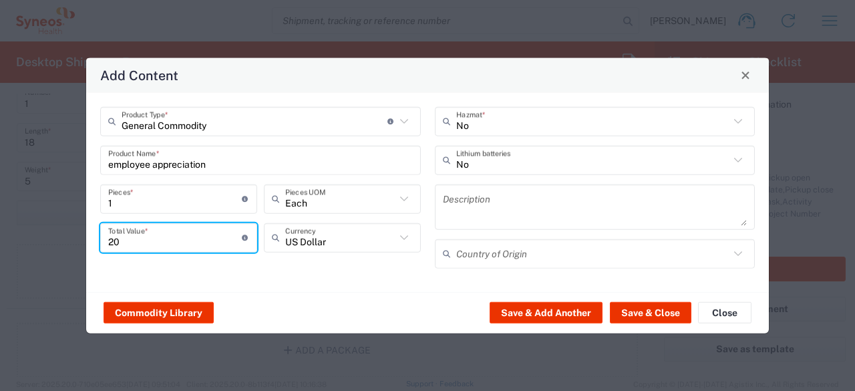
type input "20"
click at [237, 275] on div "General Commodity Product Type * Document: Paper document generated internally …" at bounding box center [261, 191] width 335 height 171
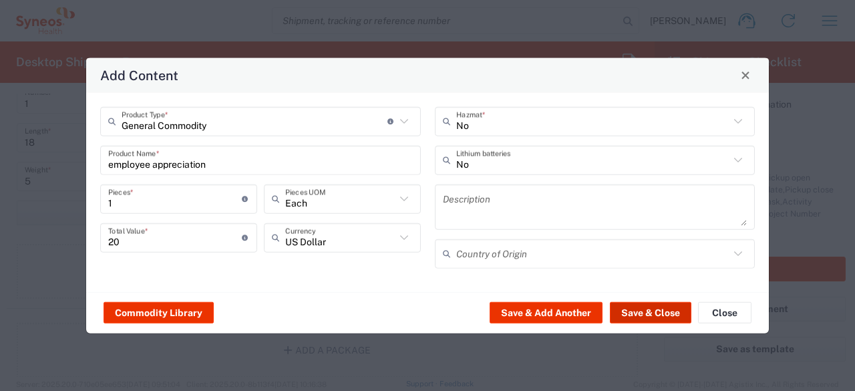
click at [652, 312] on button "Save & Close" at bounding box center [651, 312] width 82 height 21
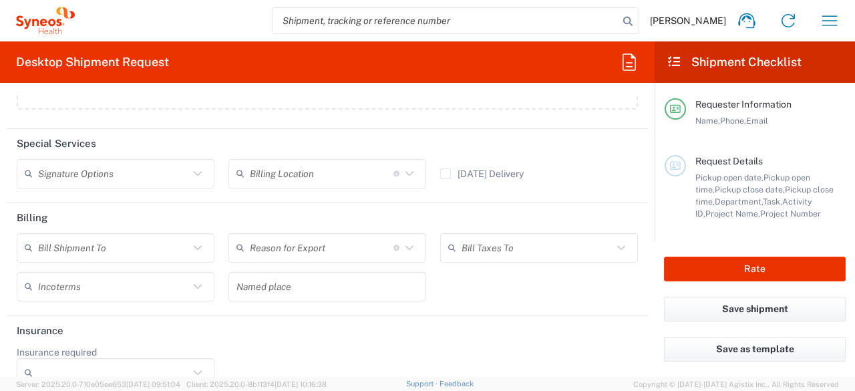
scroll to position [1735, 0]
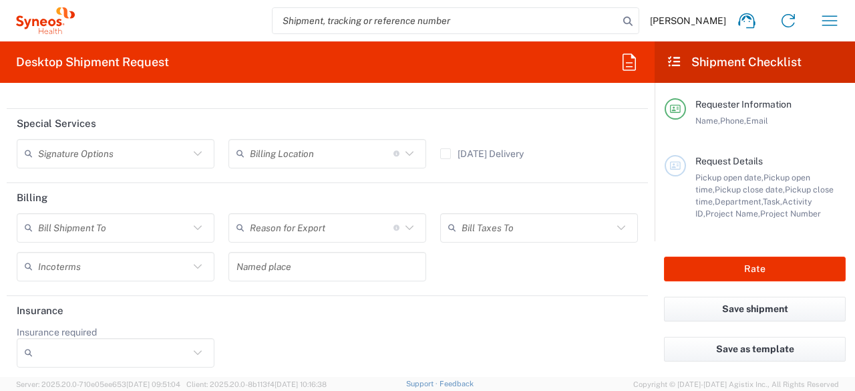
click at [440, 150] on label "Saturday Delivery" at bounding box center [482, 153] width 84 height 11
click at [446, 154] on input "Saturday Delivery" at bounding box center [446, 154] width 0 height 0
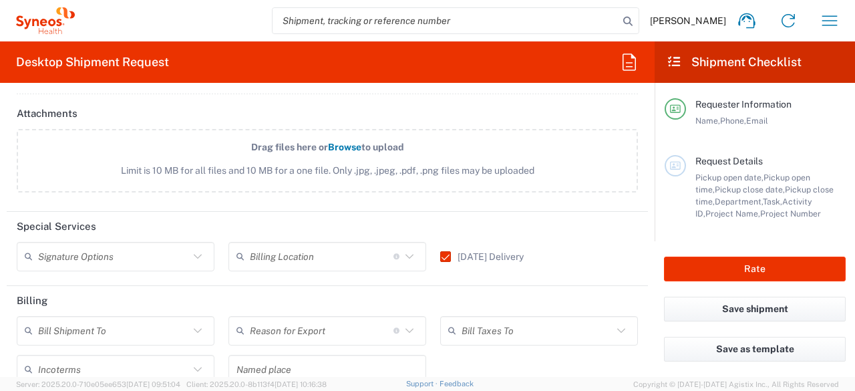
scroll to position [1601, 0]
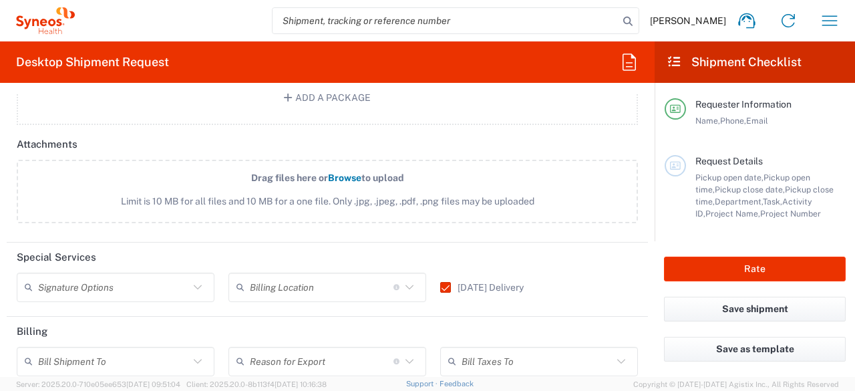
click at [433, 275] on div "Saturday Delivery" at bounding box center [539, 292] width 212 height 39
click at [440, 283] on label "Saturday Delivery" at bounding box center [482, 287] width 84 height 11
click at [440, 287] on input "Saturday Delivery" at bounding box center [440, 287] width 0 height 0
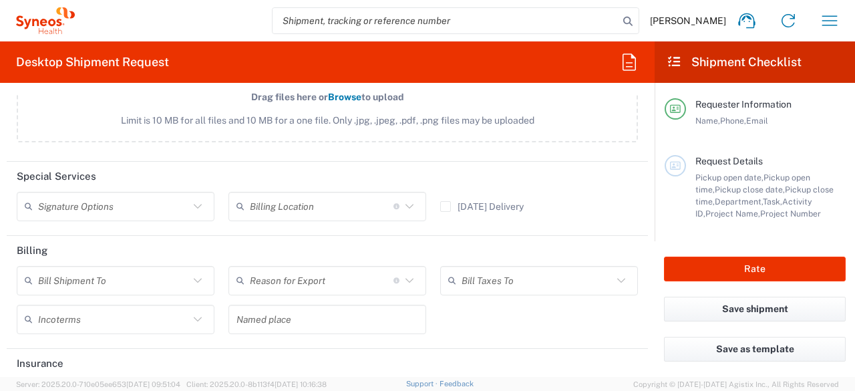
scroll to position [1735, 0]
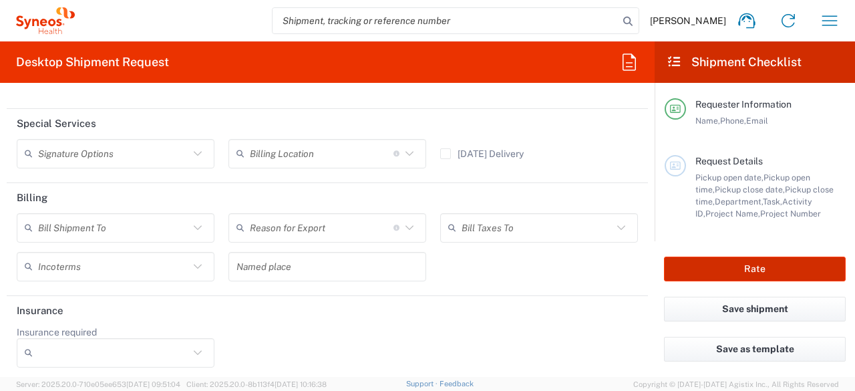
click at [696, 273] on button "Rate" at bounding box center [755, 269] width 182 height 25
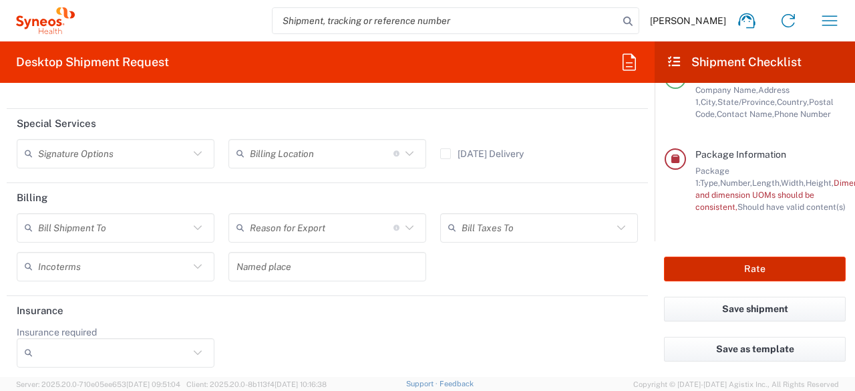
scroll to position [271, 0]
type input "**6183 DEPARTMENTAL EXPENSE"
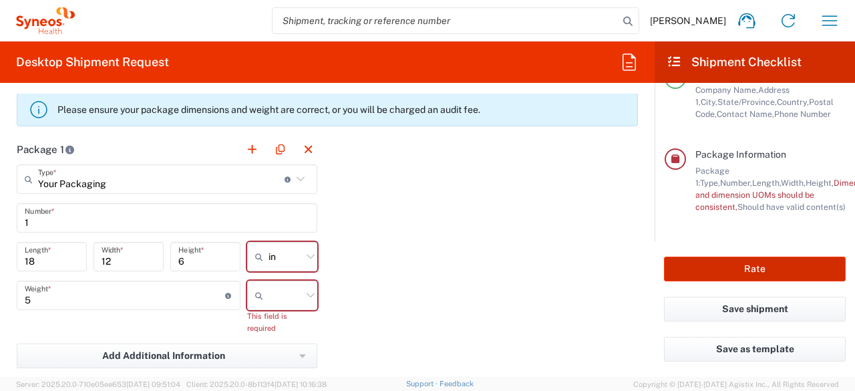
scroll to position [1144, 0]
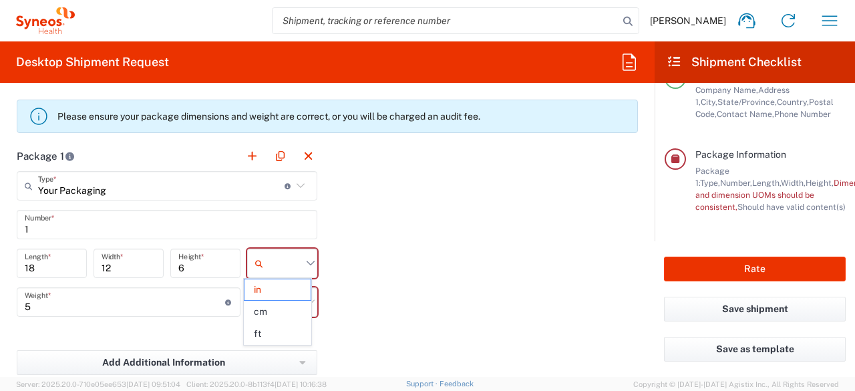
click at [291, 254] on input "text" at bounding box center [285, 263] width 33 height 21
click at [278, 287] on span "in" at bounding box center [278, 289] width 66 height 21
click at [287, 302] on input "text" at bounding box center [285, 301] width 33 height 21
click at [289, 345] on span "lbs" at bounding box center [278, 350] width 66 height 21
type input "lbs"
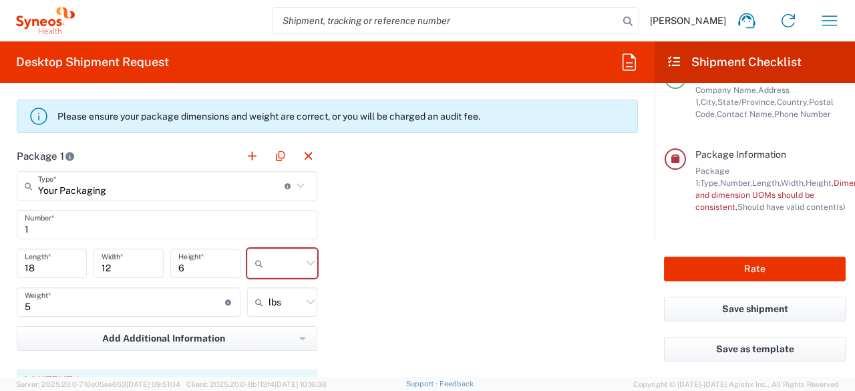
click at [309, 255] on icon at bounding box center [310, 263] width 17 height 17
click at [279, 325] on span "in" at bounding box center [278, 333] width 66 height 21
type input "in"
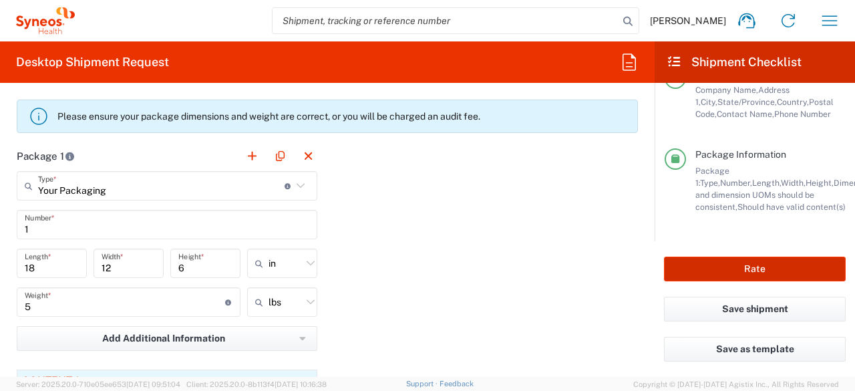
click at [712, 267] on button "Rate" at bounding box center [755, 269] width 182 height 25
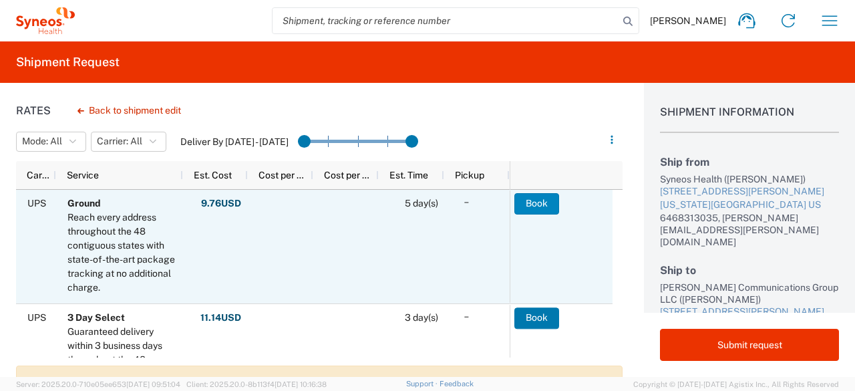
click at [547, 201] on button "Book" at bounding box center [537, 203] width 45 height 21
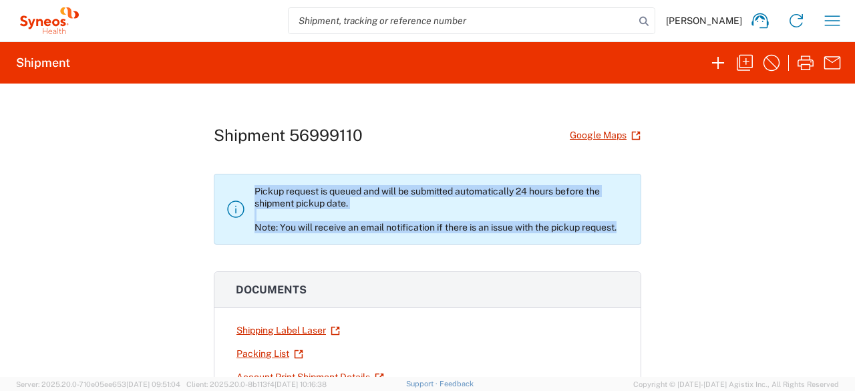
drag, startPoint x: 251, startPoint y: 192, endPoint x: 668, endPoint y: 248, distance: 420.1
click at [670, 249] on div "Shipment 56999110 Google Maps Pickup request is queued and will be submitted au…" at bounding box center [427, 230] width 855 height 293
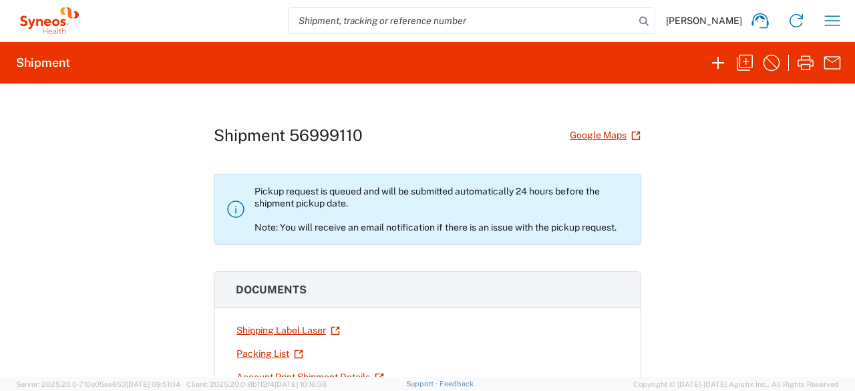
click at [125, 198] on div "Shipment 56999110 Google Maps Pickup request is queued and will be submitted au…" at bounding box center [427, 230] width 855 height 293
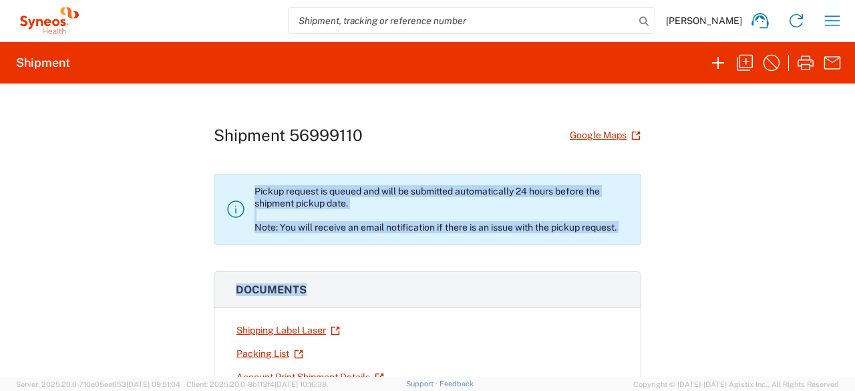
drag, startPoint x: 261, startPoint y: 212, endPoint x: 714, endPoint y: 235, distance: 452.9
click at [735, 262] on div "Shipment 56999110 Google Maps Pickup request is queued and will be submitted au…" at bounding box center [427, 230] width 855 height 293
click at [828, 38] on agx-form-navbar "Dana Hudon Home Shipment estimator Shipment tracking Desktop shipment request M…" at bounding box center [427, 20] width 855 height 41
click at [823, 18] on icon "button" at bounding box center [832, 20] width 21 height 21
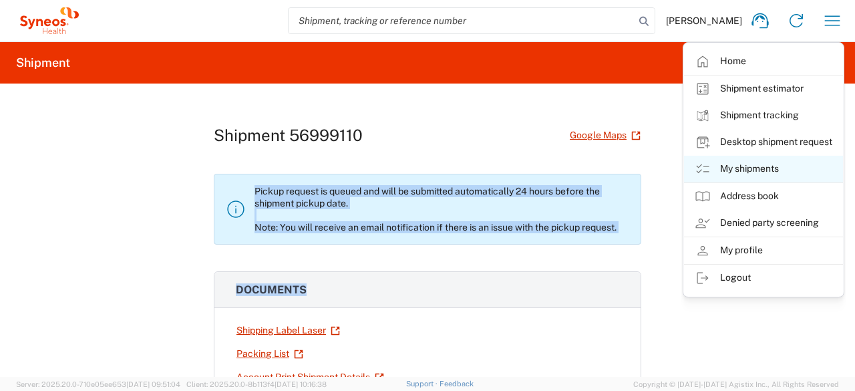
click at [760, 161] on link "My shipments" at bounding box center [763, 169] width 159 height 27
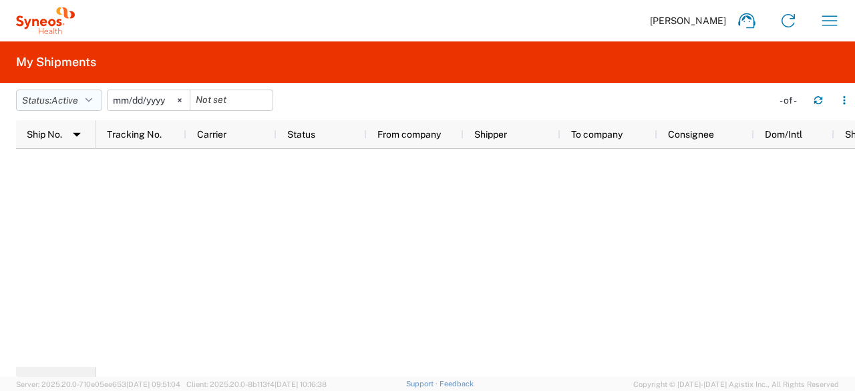
click at [70, 106] on span "Active" at bounding box center [64, 100] width 27 height 13
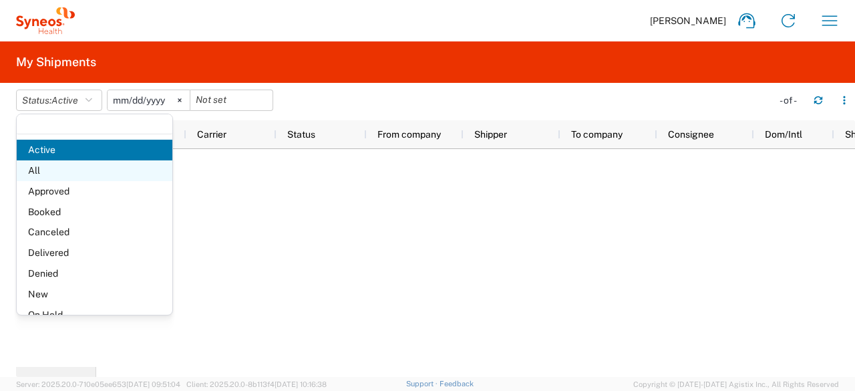
click at [79, 168] on span "All" at bounding box center [95, 170] width 156 height 21
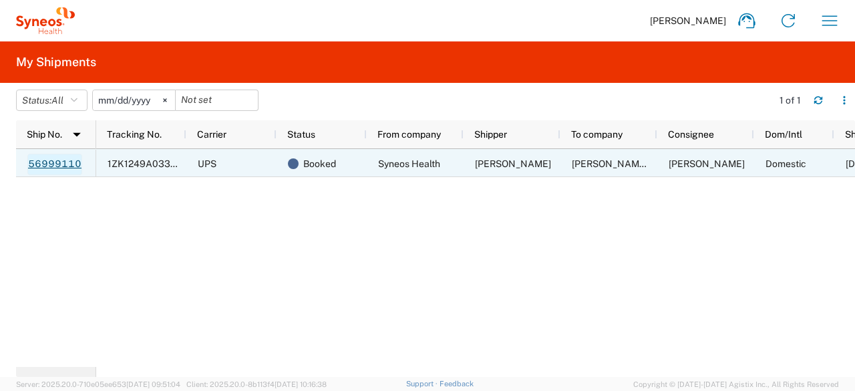
click at [45, 162] on link "56999110" at bounding box center [54, 164] width 55 height 21
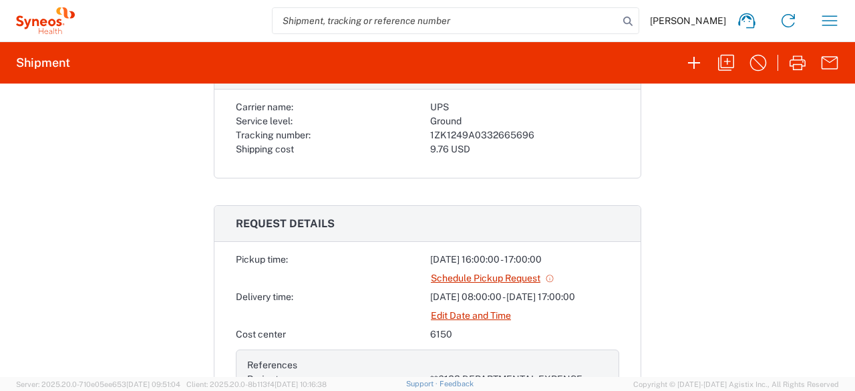
scroll to position [468, 0]
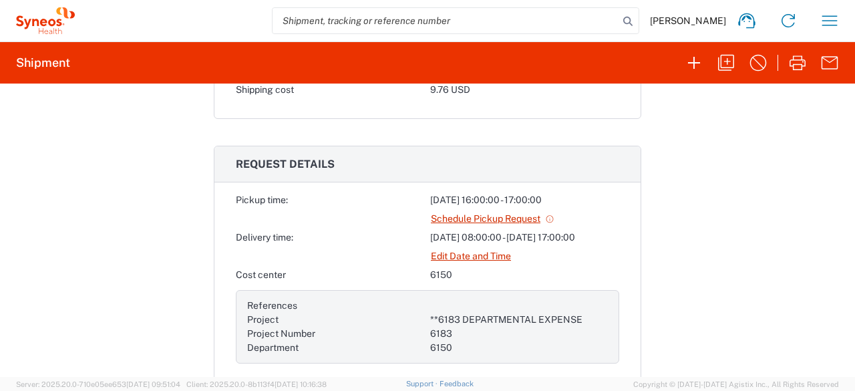
click at [500, 255] on link "Edit Date and Time" at bounding box center [471, 256] width 82 height 23
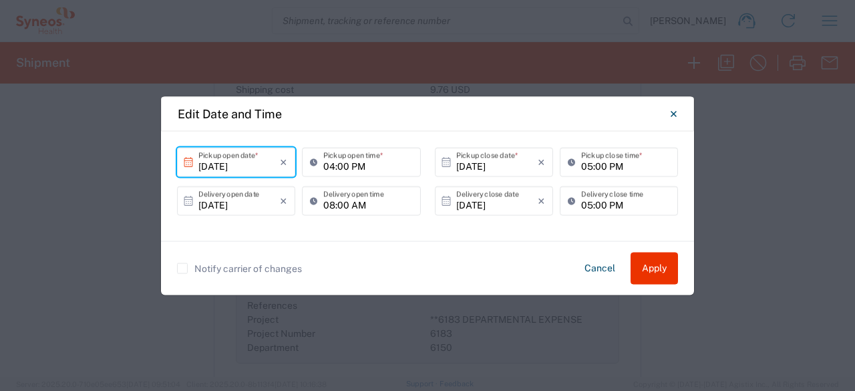
click at [242, 171] on input "10/03/2025" at bounding box center [239, 161] width 82 height 23
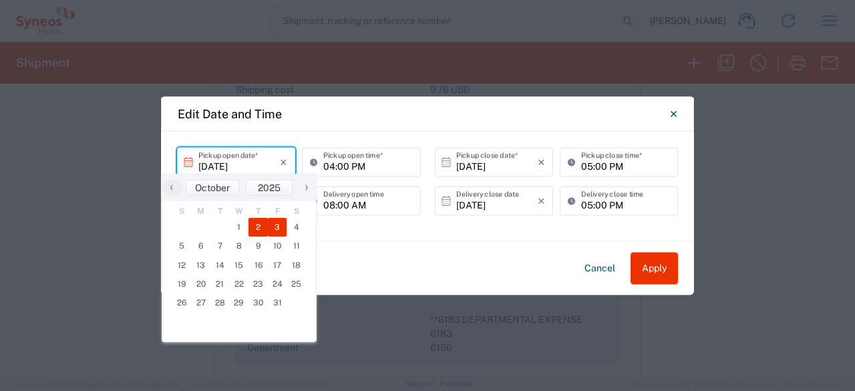
click at [257, 228] on span "2" at bounding box center [258, 227] width 19 height 19
type input "10/02/2025"
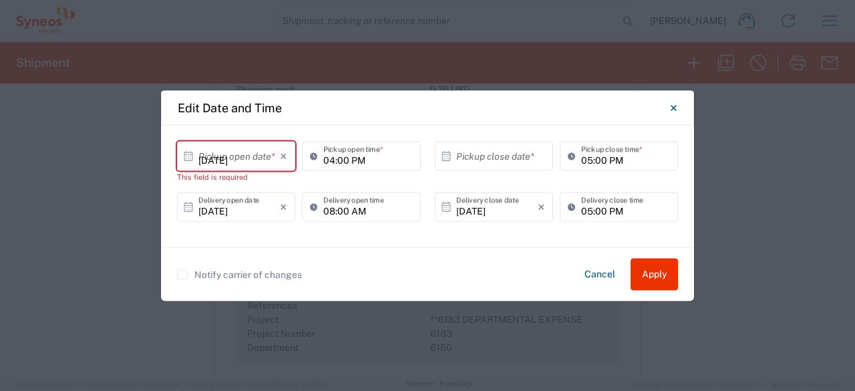
type input "10/02/2025"
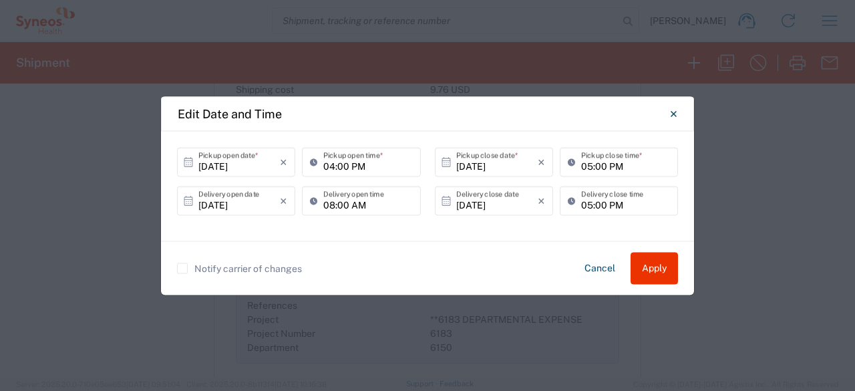
drag, startPoint x: 241, startPoint y: 202, endPoint x: 248, endPoint y: 204, distance: 7.6
click at [248, 204] on input "10/03/2025" at bounding box center [239, 200] width 82 height 23
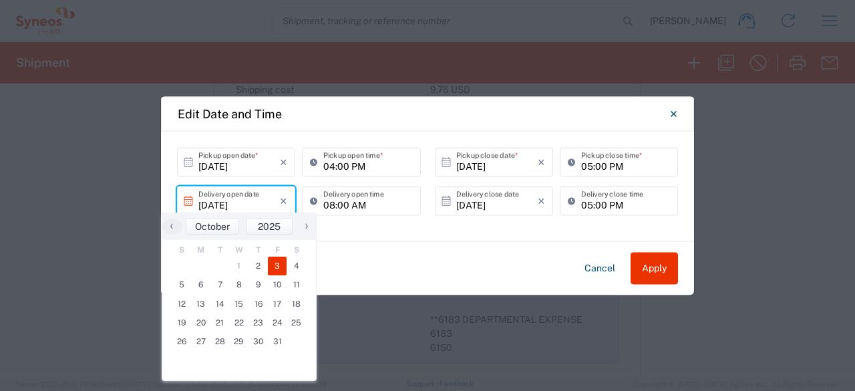
click at [283, 267] on span "3" at bounding box center [277, 266] width 19 height 19
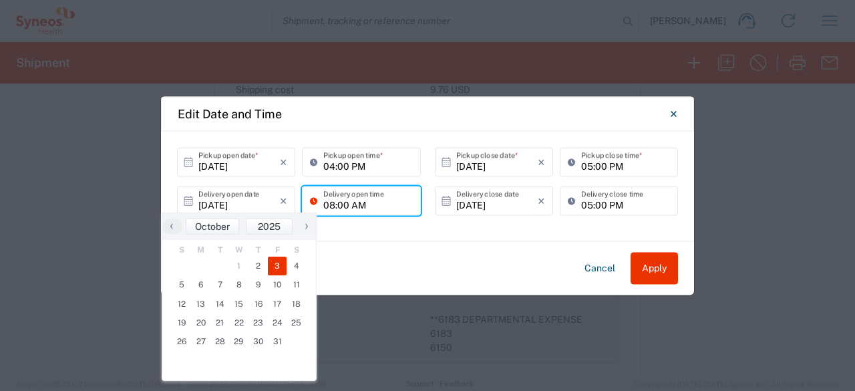
click at [361, 202] on input "08:00 AM" at bounding box center [367, 200] width 89 height 23
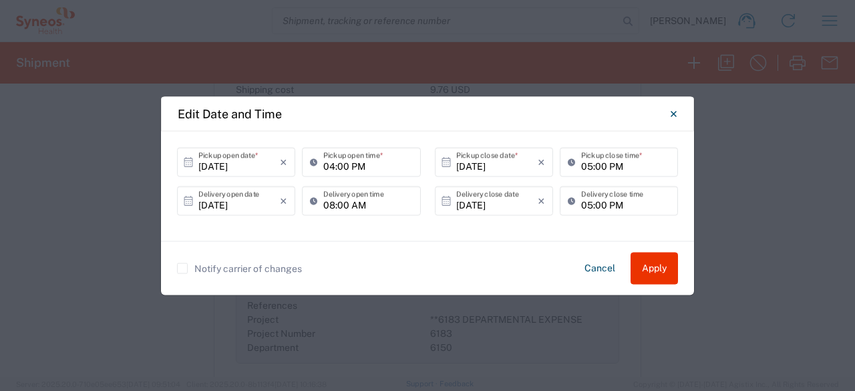
click at [412, 217] on div "08:00 AM Delivery open time" at bounding box center [361, 205] width 125 height 39
click at [347, 206] on input "08:00 AM" at bounding box center [367, 200] width 89 height 23
click at [357, 204] on input "08:00 AM" at bounding box center [367, 200] width 89 height 23
click at [341, 205] on input "08:00 AM" at bounding box center [367, 200] width 89 height 23
click at [347, 210] on input "08:00 AM" at bounding box center [367, 200] width 89 height 23
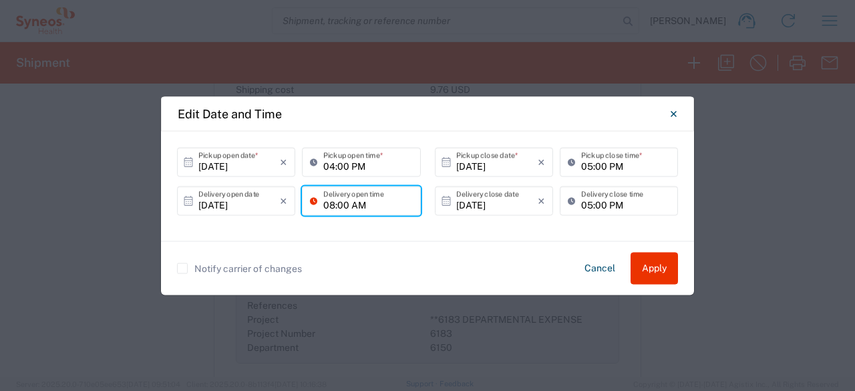
click at [345, 213] on div "08:00 AM Delivery open time" at bounding box center [361, 200] width 118 height 29
drag, startPoint x: 377, startPoint y: 204, endPoint x: 313, endPoint y: 200, distance: 64.2
click at [313, 200] on div "08:00 AM Delivery open time" at bounding box center [361, 200] width 118 height 29
type input "4:00"
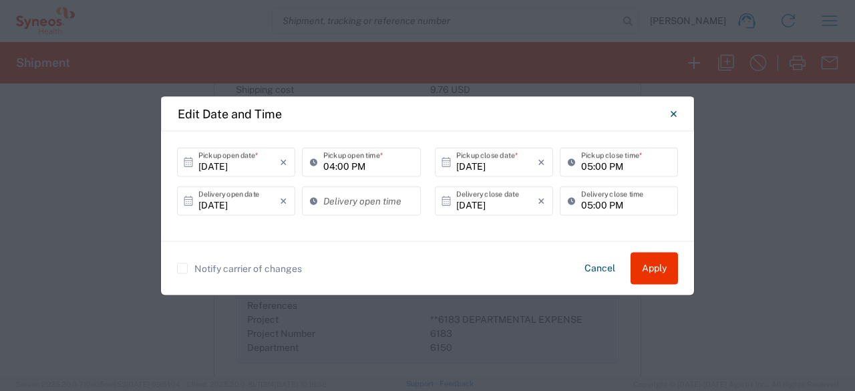
drag, startPoint x: 305, startPoint y: 225, endPoint x: 312, endPoint y: 229, distance: 8.1
click at [311, 229] on div "10/02/2025 × Pickup open date * Cancel Apply 04:00 PM Pickup open time * 10/02/…" at bounding box center [427, 186] width 533 height 110
type input "03:22 PM"
click at [408, 235] on div "10/02/2025 × Pickup open date * Cancel Apply 04:00 PM Pickup open time * 10/02/…" at bounding box center [427, 186] width 533 height 110
click at [662, 269] on button "Apply" at bounding box center [654, 268] width 47 height 32
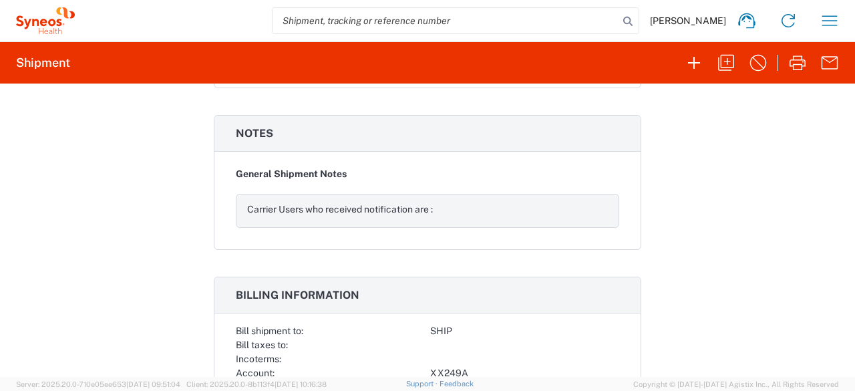
scroll to position [1738, 0]
click at [694, 69] on button "button" at bounding box center [694, 63] width 32 height 32
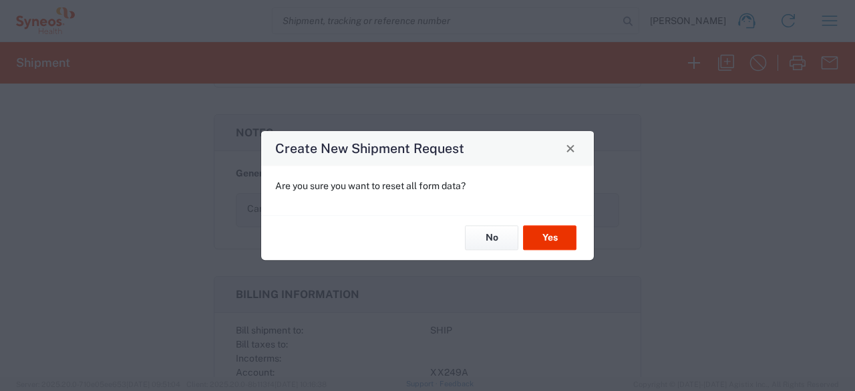
click at [573, 151] on span "Close" at bounding box center [570, 148] width 9 height 9
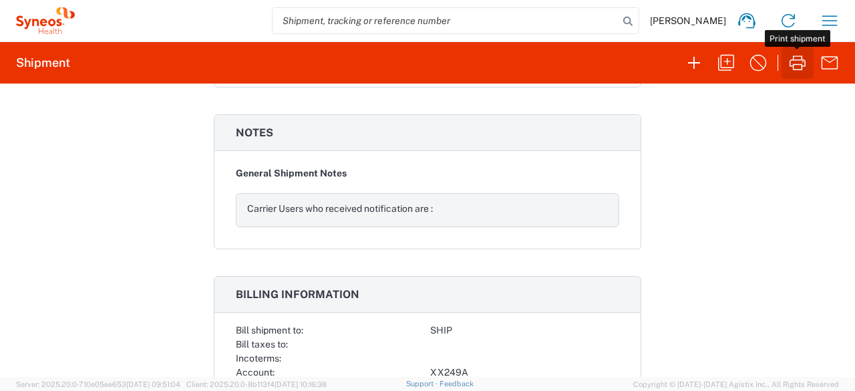
click at [804, 64] on icon "button" at bounding box center [797, 62] width 21 height 21
click at [730, 173] on div "Shipment 56999110 Google Maps Pickup request is queued and will be submitted au…" at bounding box center [427, 230] width 855 height 293
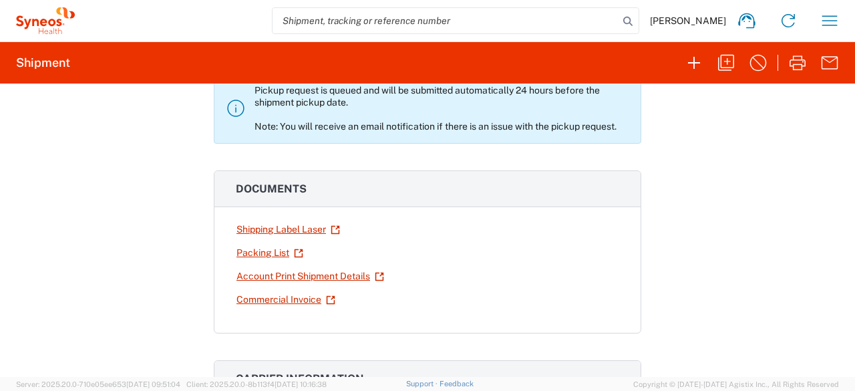
scroll to position [0, 0]
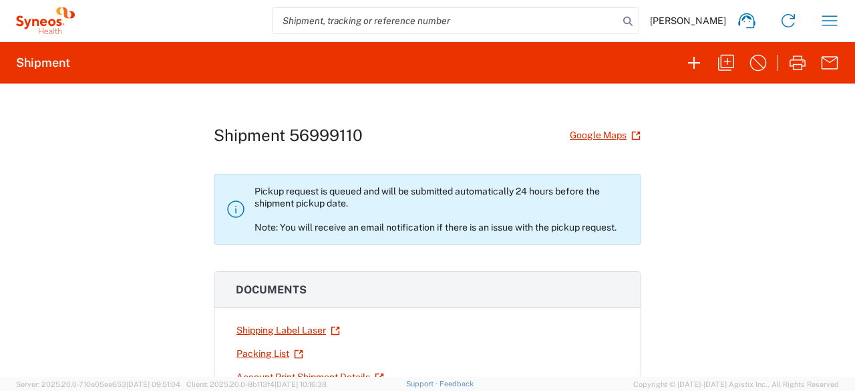
click at [306, 210] on p "Pickup request is queued and will be submitted automatically 24 hours before th…" at bounding box center [443, 209] width 376 height 48
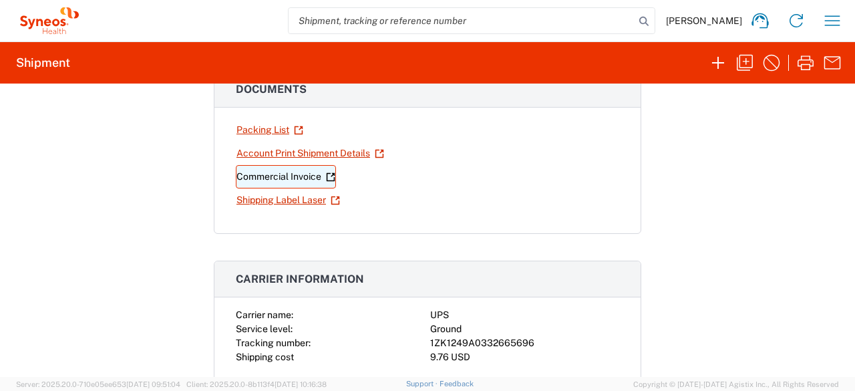
scroll to position [267, 0]
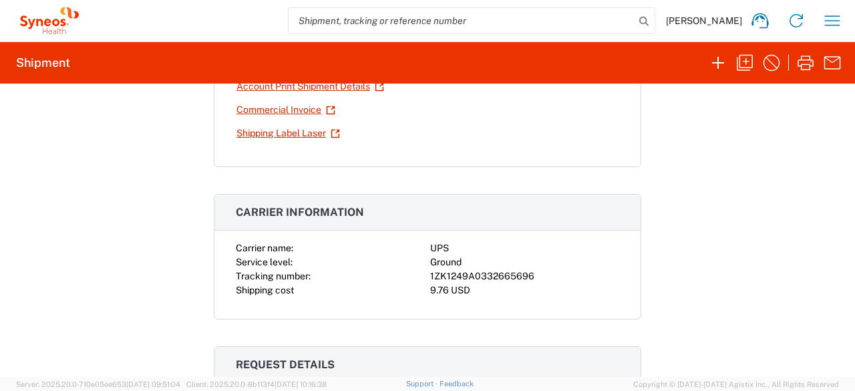
click at [444, 273] on div "1ZK1249A0332665696" at bounding box center [524, 276] width 189 height 14
click at [444, 271] on div "1ZK1249A0332665696" at bounding box center [524, 276] width 189 height 14
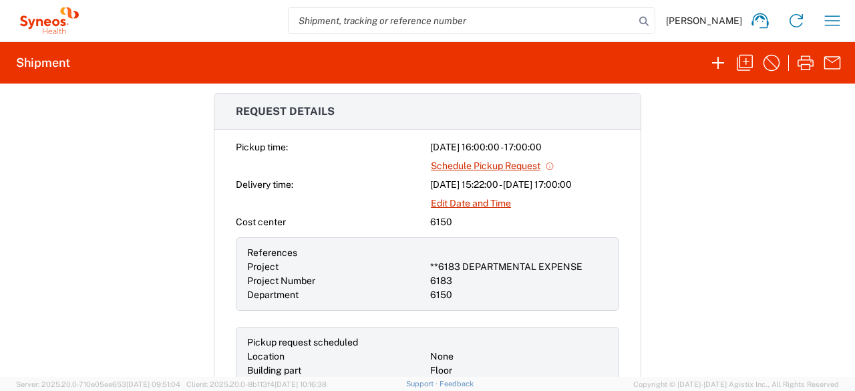
scroll to position [535, 0]
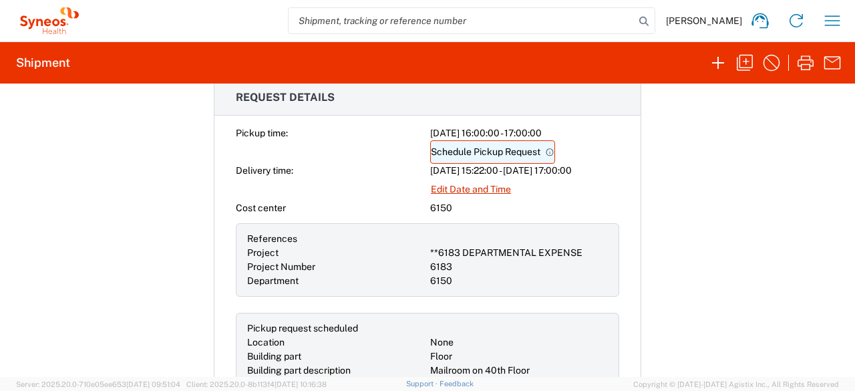
click at [458, 152] on link "Schedule Pickup Request" at bounding box center [492, 151] width 125 height 23
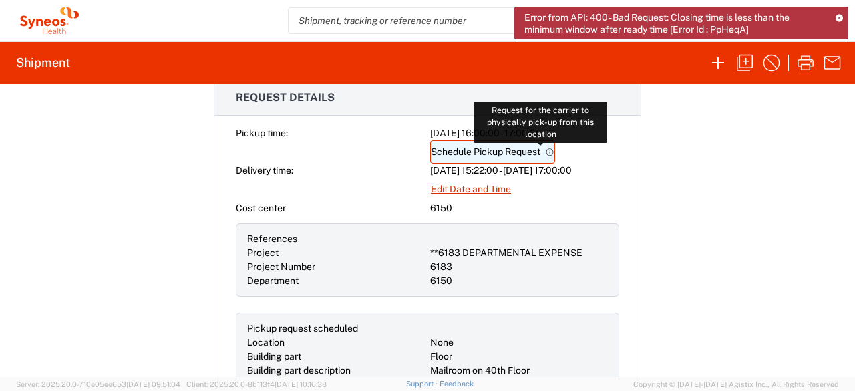
click at [545, 149] on icon at bounding box center [549, 152] width 9 height 9
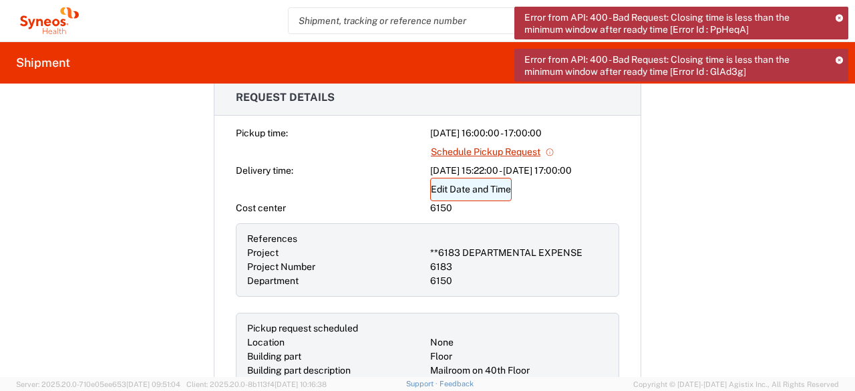
click at [485, 186] on link "Edit Date and Time" at bounding box center [471, 189] width 82 height 23
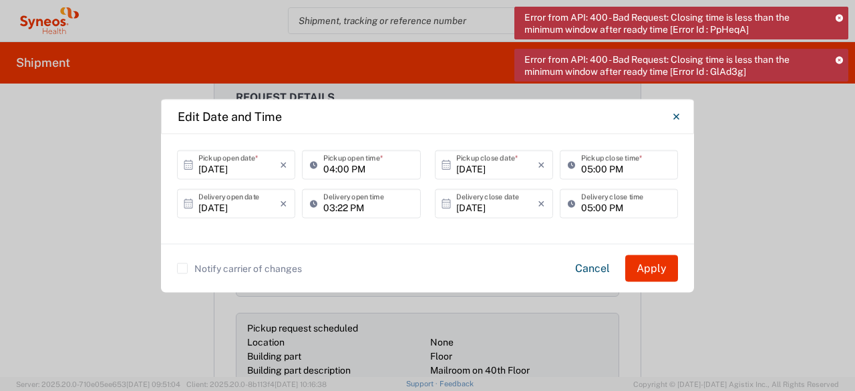
click at [221, 169] on input "10/02/2025" at bounding box center [239, 164] width 82 height 23
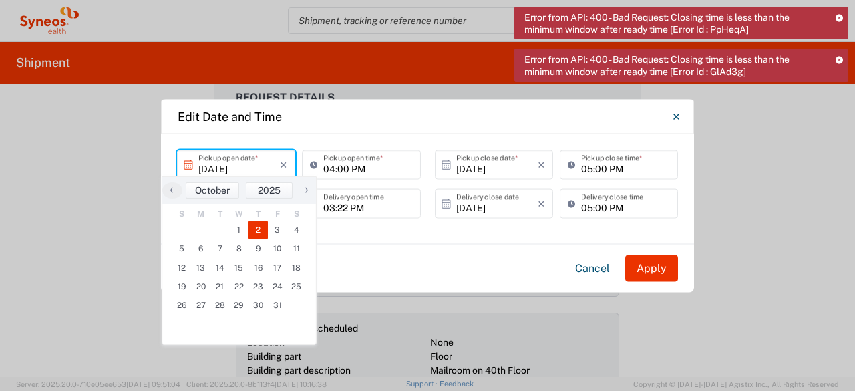
click at [444, 228] on div "10/02/2025 × Pickup open date * Cancel Apply 04:00 PM Pickup open time * 10/02/…" at bounding box center [427, 189] width 533 height 110
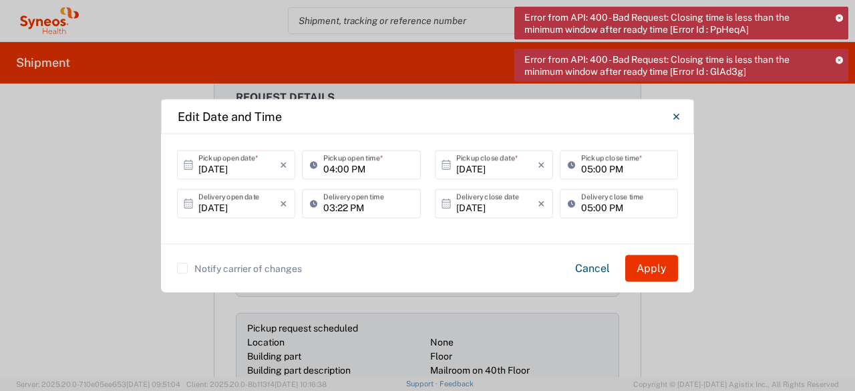
click at [338, 211] on input "03:22 PM" at bounding box center [367, 203] width 89 height 23
click at [381, 206] on input "03:22 PM" at bounding box center [367, 203] width 89 height 23
click at [339, 209] on input "03:22 PM" at bounding box center [367, 203] width 89 height 23
click at [245, 172] on input "10/02/2025" at bounding box center [239, 164] width 82 height 23
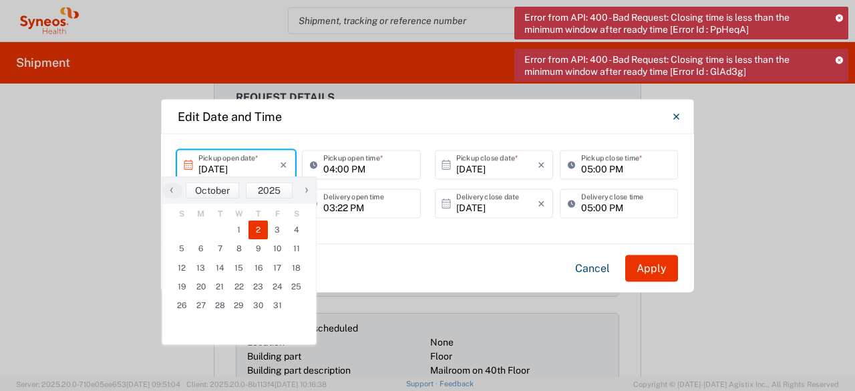
click at [375, 164] on input "04:00 PM" at bounding box center [367, 164] width 89 height 23
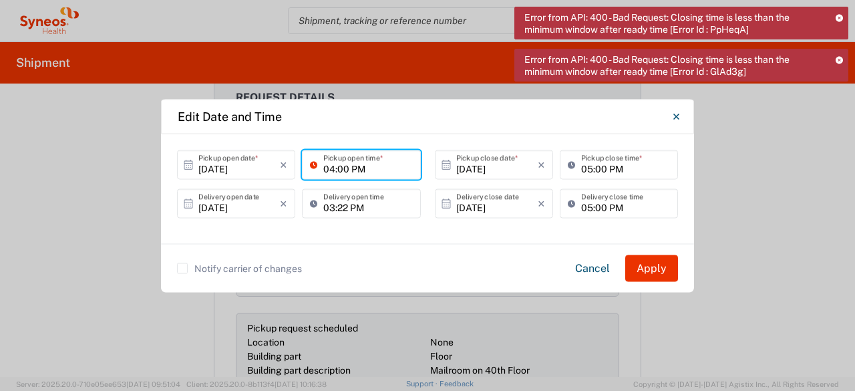
click at [370, 168] on input "04:00 PM" at bounding box center [367, 164] width 89 height 23
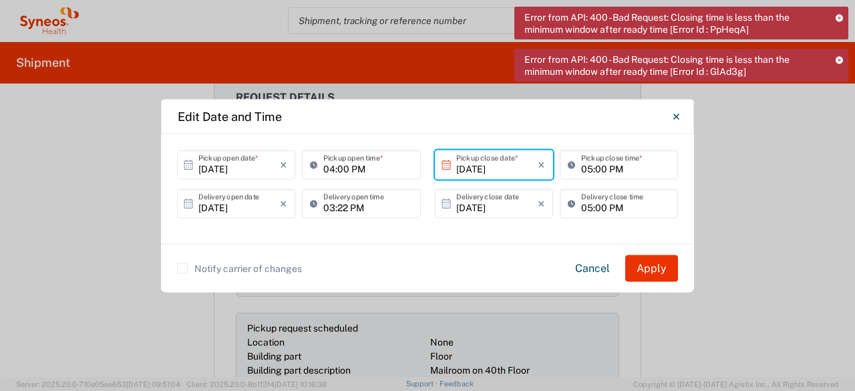
click at [461, 162] on input "10/02/2025" at bounding box center [497, 164] width 82 height 23
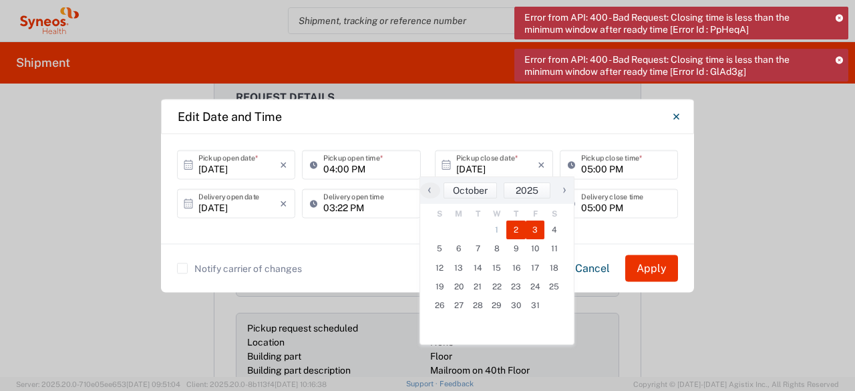
click at [533, 229] on span "3" at bounding box center [535, 230] width 19 height 19
type input "10/03/2025"
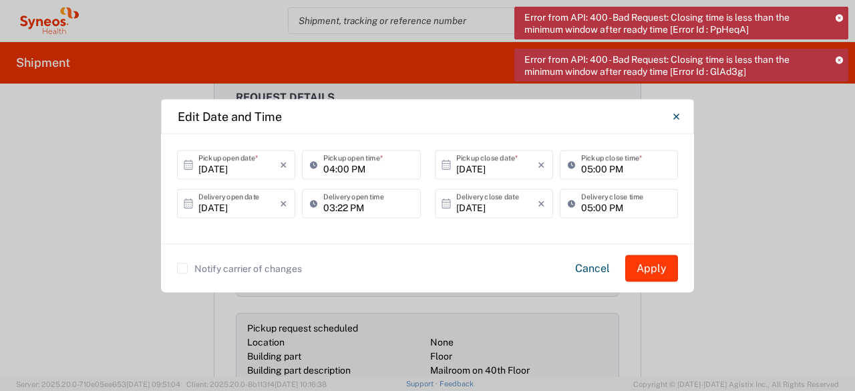
click at [654, 267] on button "Apply" at bounding box center [651, 268] width 53 height 27
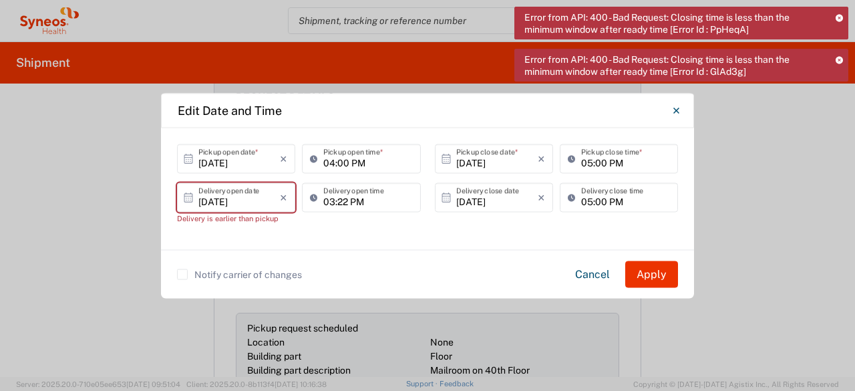
click at [839, 17] on icon at bounding box center [839, 17] width 7 height 7
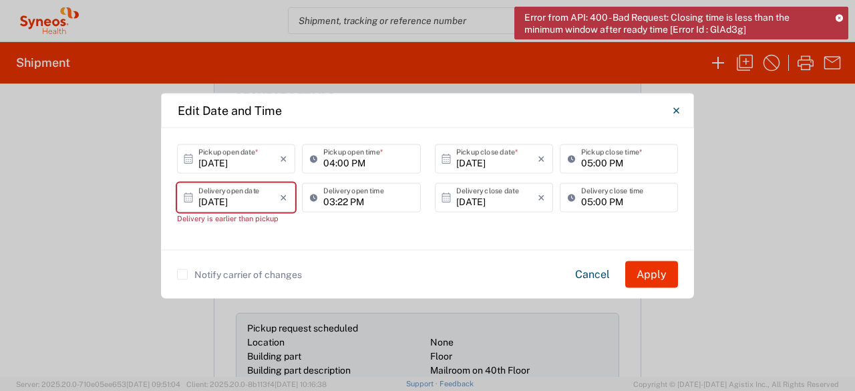
click at [839, 17] on icon at bounding box center [839, 17] width 7 height 7
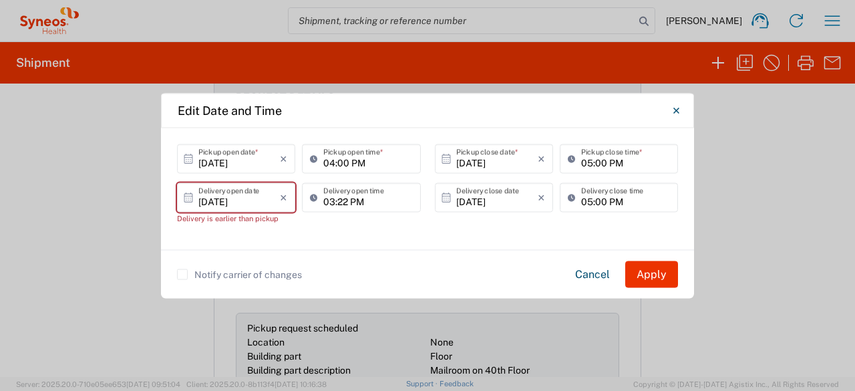
click at [215, 198] on input "10/03/2025" at bounding box center [239, 197] width 82 height 23
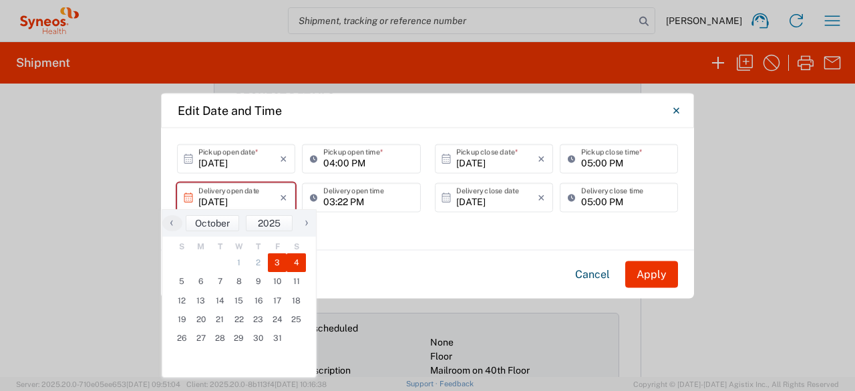
click at [300, 259] on span "4" at bounding box center [296, 262] width 19 height 19
type input "10/04/2025"
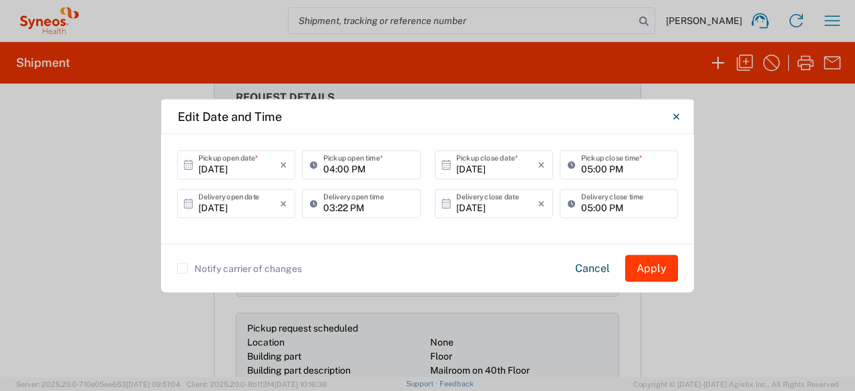
click at [649, 267] on button "Apply" at bounding box center [651, 268] width 53 height 27
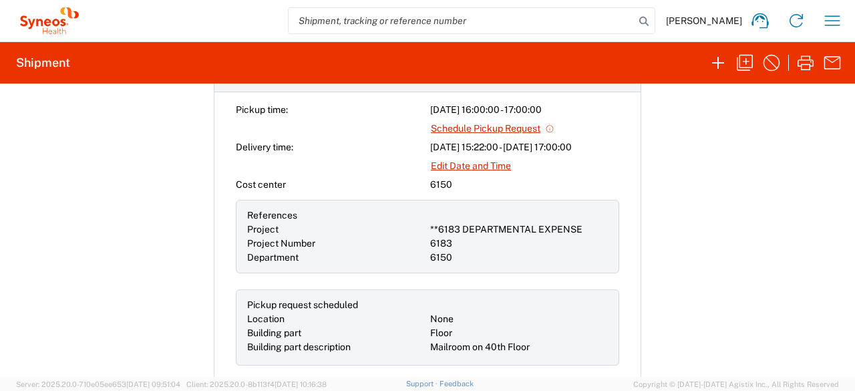
scroll to position [557, 0]
click at [457, 128] on link "Schedule Pickup Request" at bounding box center [492, 129] width 125 height 23
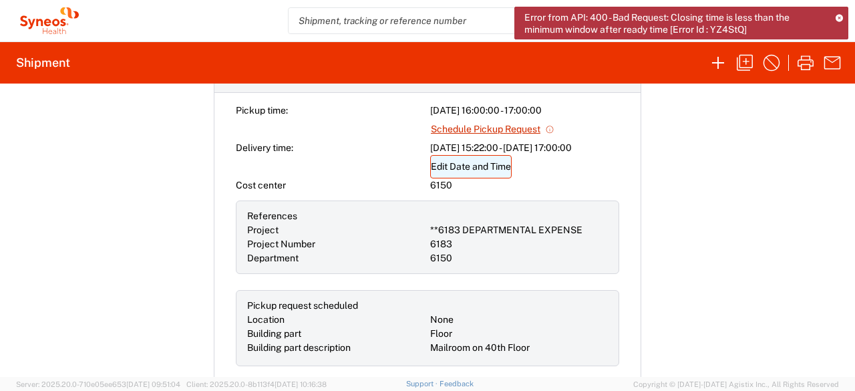
click at [486, 158] on link "Edit Date and Time" at bounding box center [471, 166] width 82 height 23
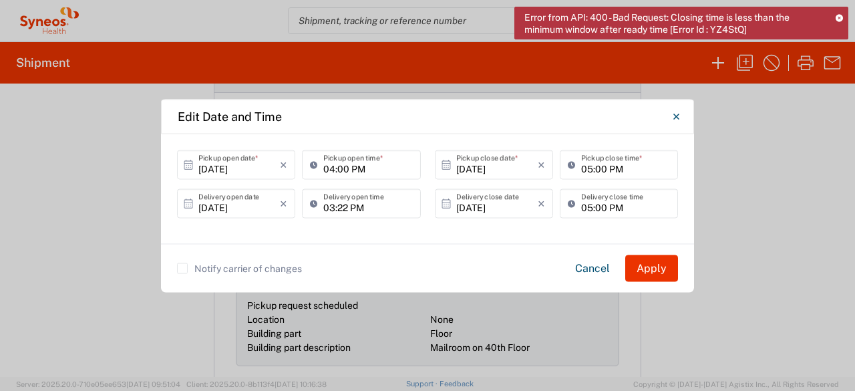
drag, startPoint x: 48, startPoint y: 360, endPoint x: 78, endPoint y: 422, distance: 69.0
drag, startPoint x: 78, startPoint y: 422, endPoint x: 565, endPoint y: 128, distance: 569.0
click at [565, 128] on div "Edit Date and Time" at bounding box center [427, 117] width 533 height 35
click at [218, 170] on input "10/03/2025" at bounding box center [239, 165] width 82 height 23
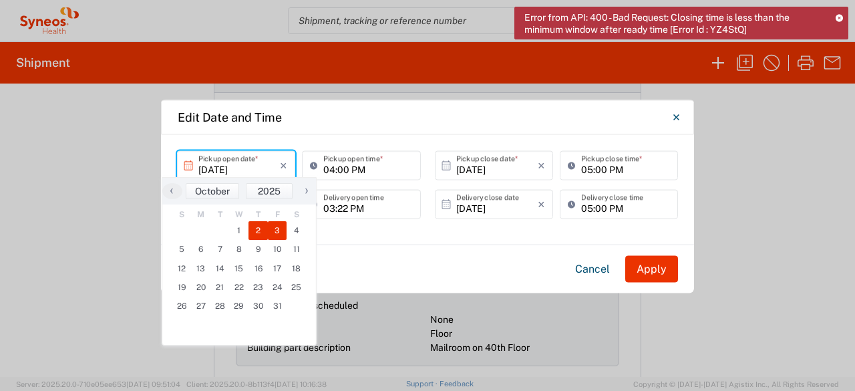
click at [261, 233] on span "2" at bounding box center [258, 230] width 19 height 19
type input "10/02/2025"
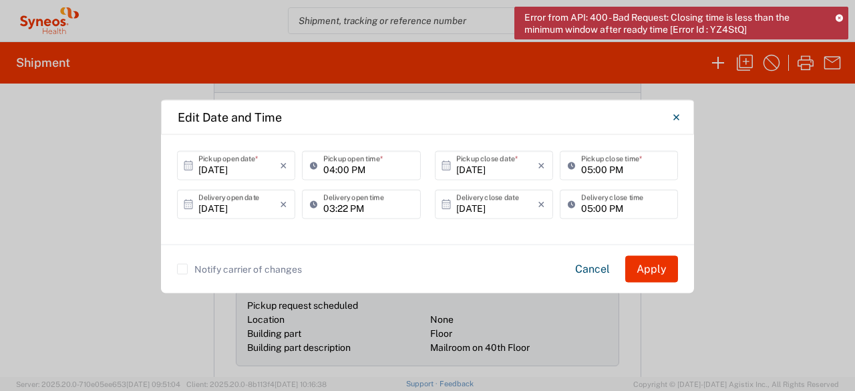
click at [477, 170] on input "10/02/2025" at bounding box center [497, 165] width 82 height 23
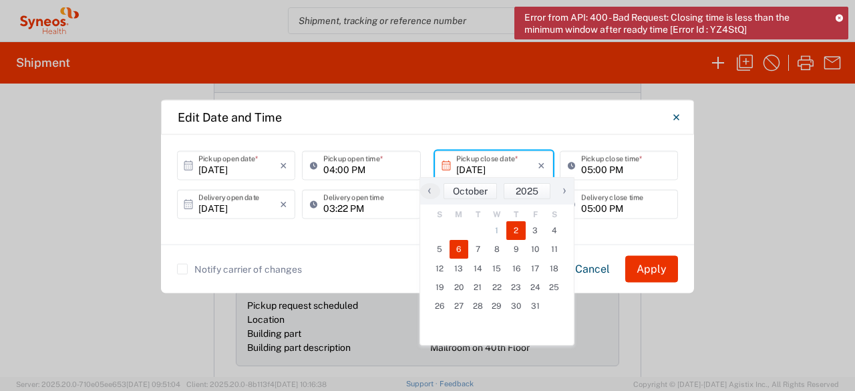
click at [456, 245] on span "6" at bounding box center [459, 249] width 19 height 19
type input "10/06/2025"
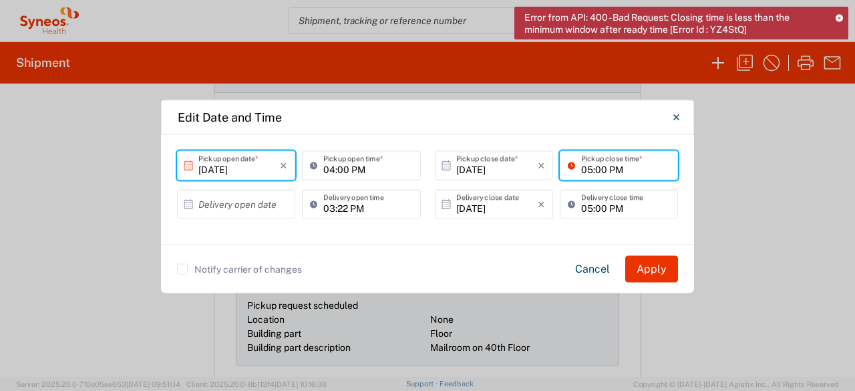
click at [597, 171] on input "05:00 PM" at bounding box center [625, 165] width 89 height 23
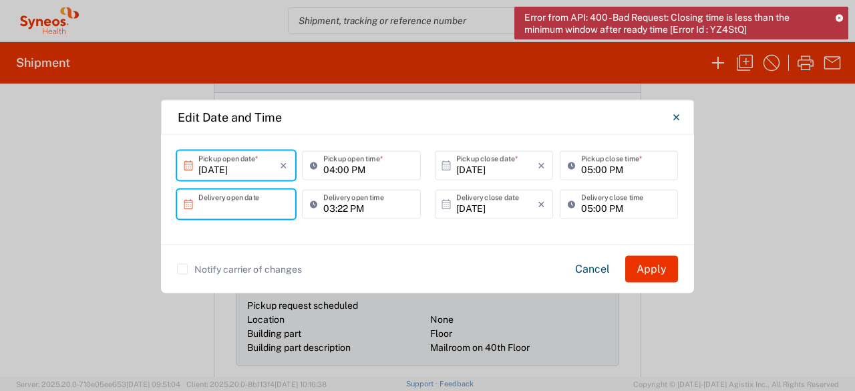
click at [219, 212] on input "text" at bounding box center [239, 203] width 82 height 23
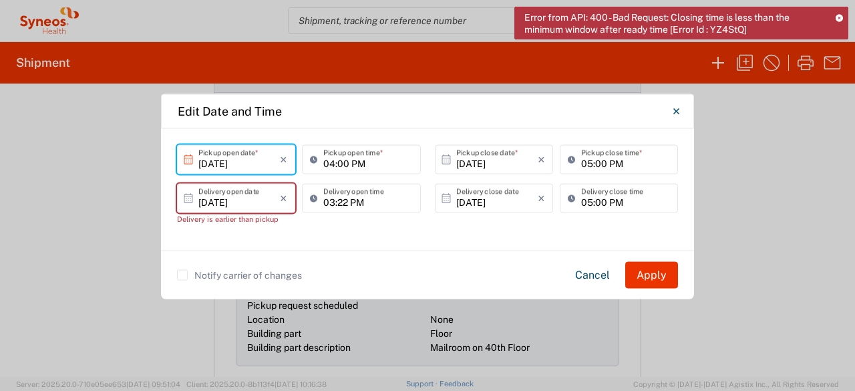
click at [225, 200] on input "10/06/2025" at bounding box center [239, 197] width 82 height 23
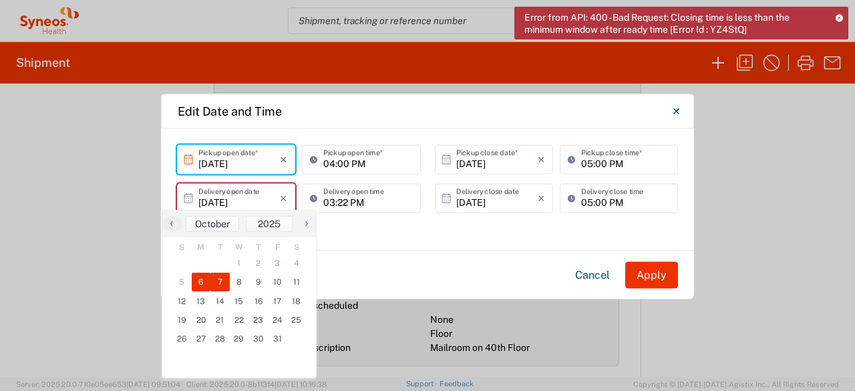
click at [224, 280] on span "7" at bounding box center [219, 282] width 19 height 19
type input "10/07/2025"
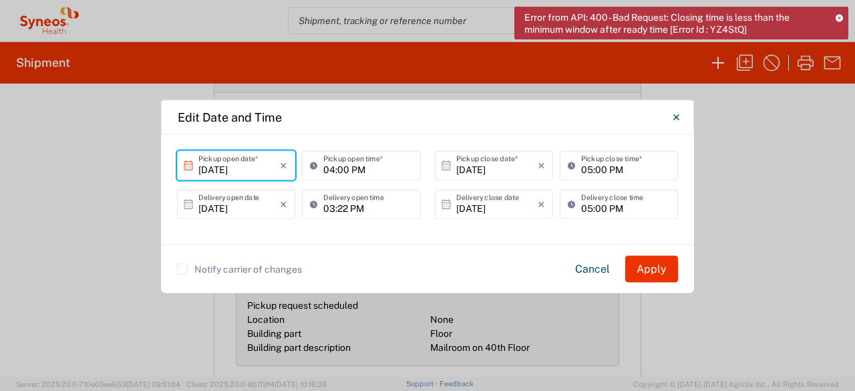
click at [361, 207] on input "03:22 PM" at bounding box center [367, 203] width 89 height 23
drag, startPoint x: 378, startPoint y: 205, endPoint x: 347, endPoint y: 208, distance: 31.5
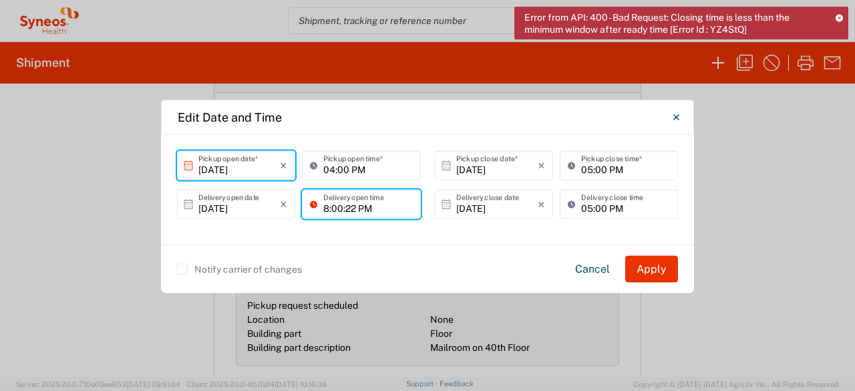
click at [347, 208] on input "8:00:22 PM" at bounding box center [367, 203] width 89 height 23
click at [373, 204] on input "8:022 PM" at bounding box center [367, 203] width 89 height 23
type input "08:00 AM"
click at [534, 224] on div "10/10/2025 × Delivery close date Cancel Apply" at bounding box center [494, 208] width 125 height 39
click at [645, 261] on button "Apply" at bounding box center [651, 268] width 53 height 27
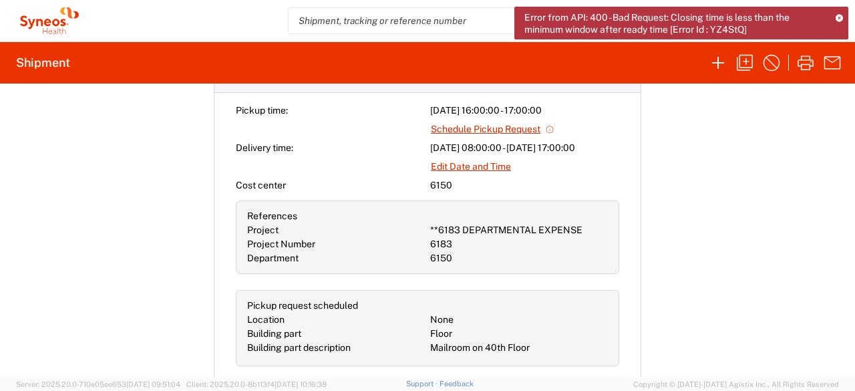
click at [841, 17] on icon at bounding box center [839, 17] width 7 height 7
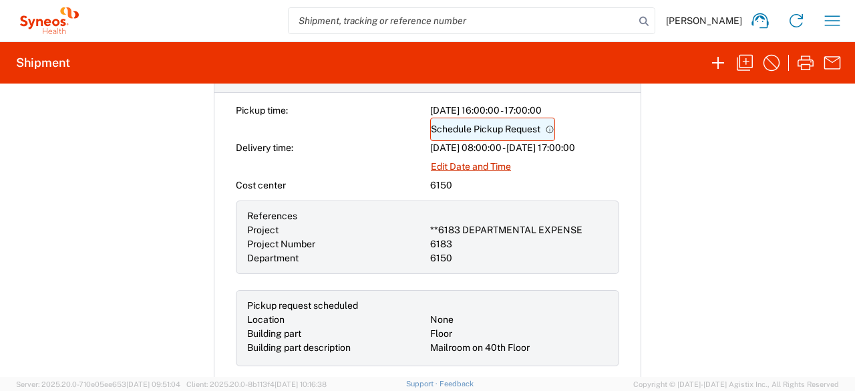
click at [507, 128] on link "Schedule Pickup Request" at bounding box center [492, 129] width 125 height 23
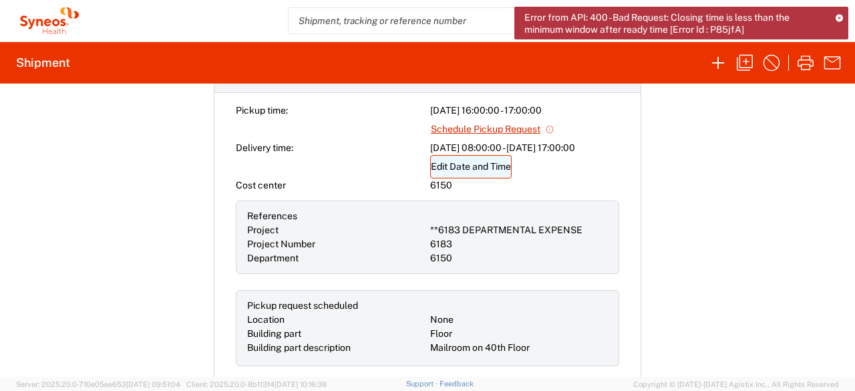
click at [460, 166] on link "Edit Date and Time" at bounding box center [471, 166] width 82 height 23
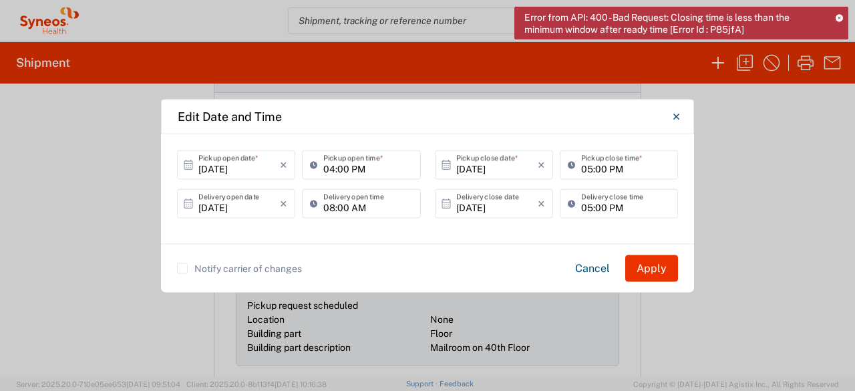
click at [222, 206] on input "10/07/2025" at bounding box center [239, 203] width 82 height 23
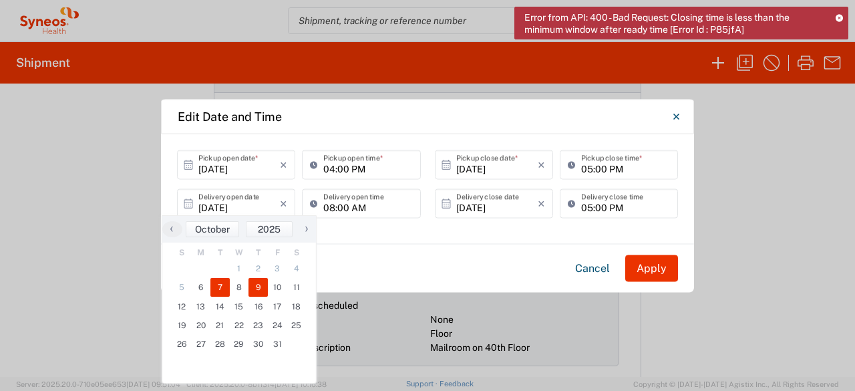
click at [260, 284] on span "9" at bounding box center [258, 287] width 19 height 19
type input "10/09/2025"
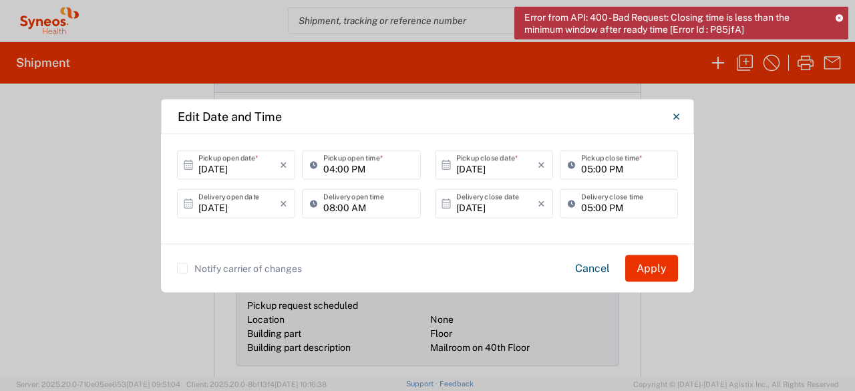
click at [493, 195] on input "10/10/2025" at bounding box center [497, 203] width 82 height 23
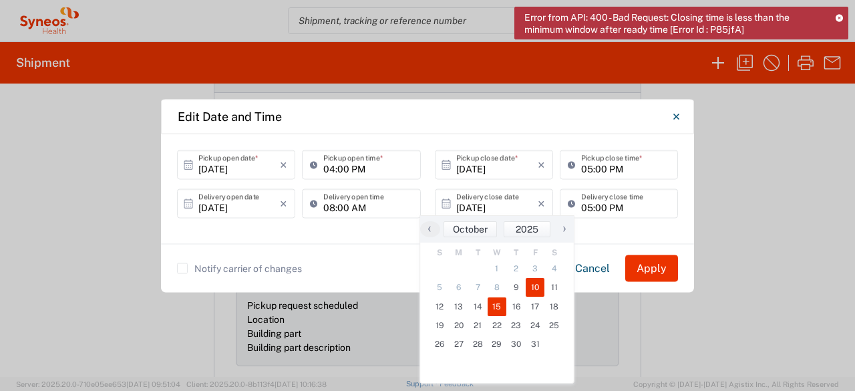
click at [490, 301] on span "15" at bounding box center [497, 306] width 19 height 19
type input "10/15/2025"
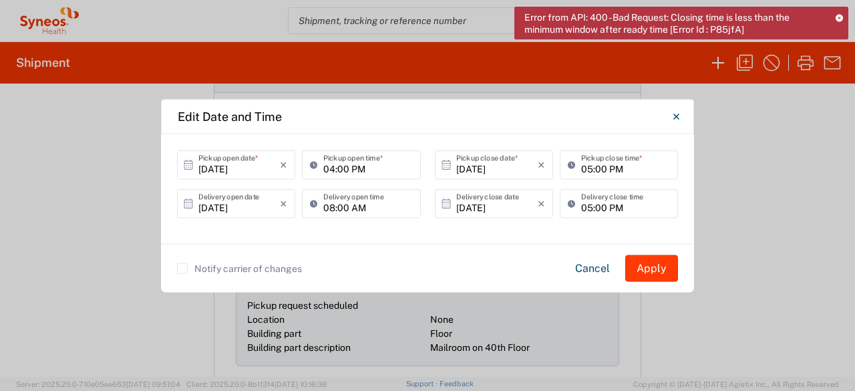
click at [664, 265] on button "Apply" at bounding box center [651, 268] width 53 height 27
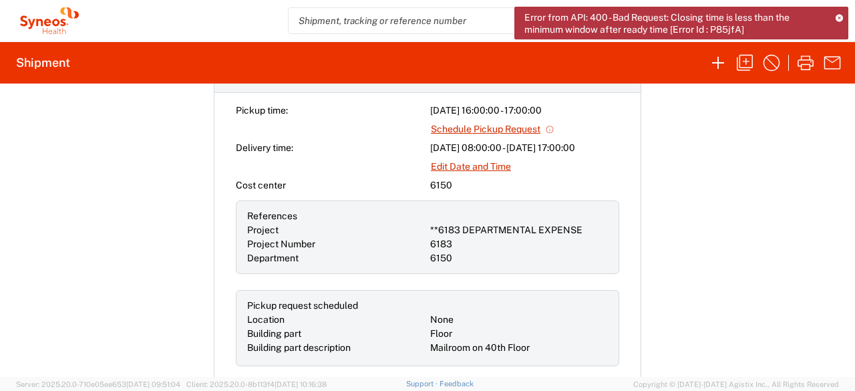
click at [842, 17] on icon at bounding box center [839, 17] width 7 height 7
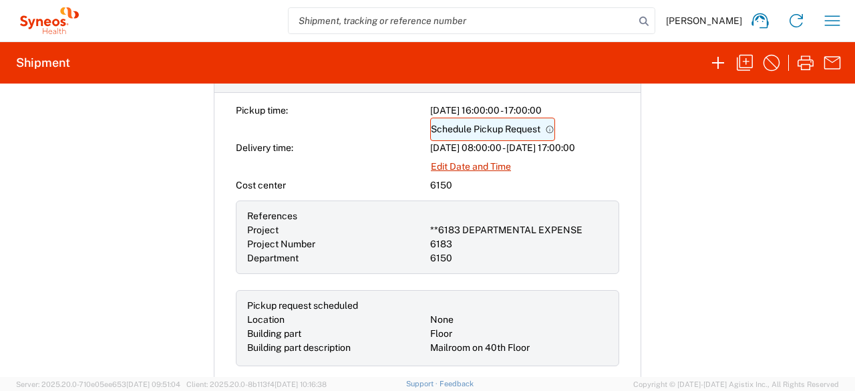
click at [480, 133] on link "Schedule Pickup Request" at bounding box center [492, 129] width 125 height 23
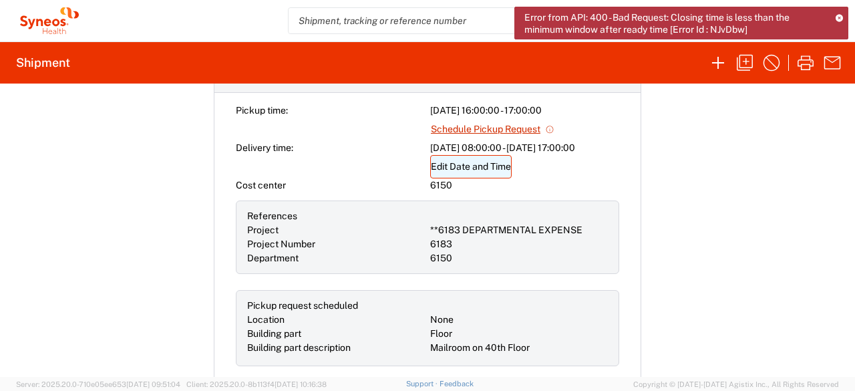
click at [482, 164] on link "Edit Date and Time" at bounding box center [471, 166] width 82 height 23
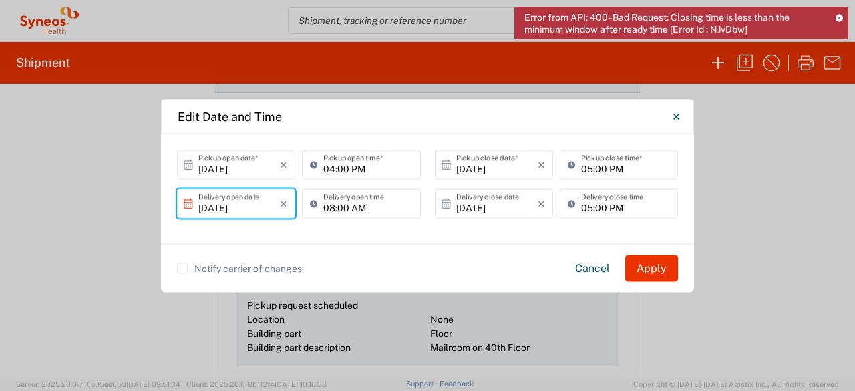
click at [223, 214] on input "10/09/2025" at bounding box center [239, 203] width 82 height 23
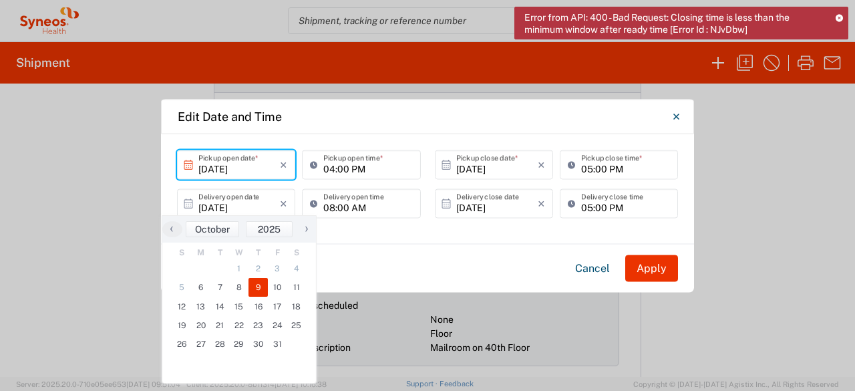
click at [222, 169] on input "10/06/2025" at bounding box center [239, 164] width 82 height 23
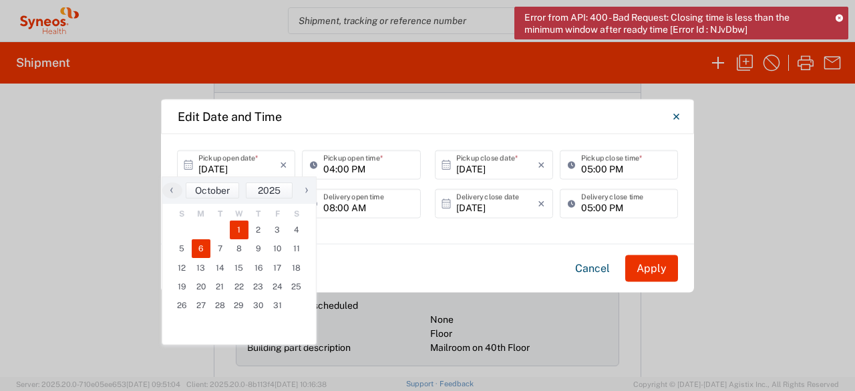
click at [235, 226] on span "1" at bounding box center [239, 230] width 19 height 19
type input "10/01/2025"
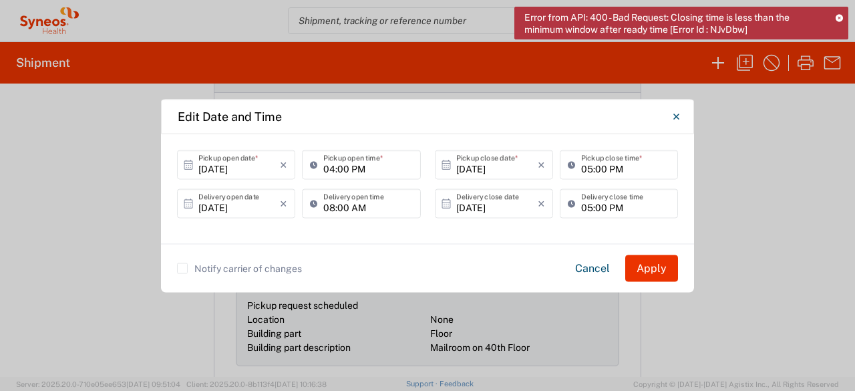
click at [230, 168] on input "10/01/2025" at bounding box center [239, 164] width 82 height 23
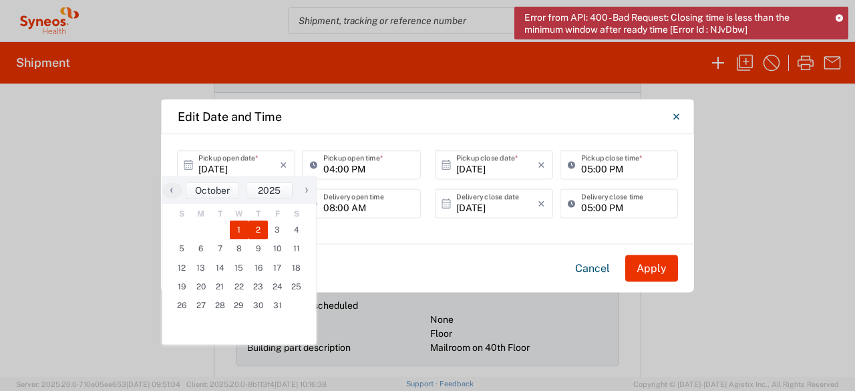
click at [259, 229] on span "2" at bounding box center [258, 230] width 19 height 19
type input "10/02/2025"
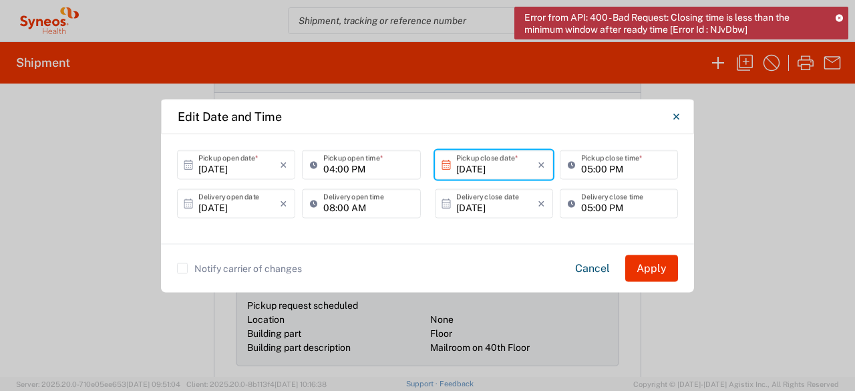
click at [249, 205] on input "10/09/2025" at bounding box center [239, 203] width 82 height 23
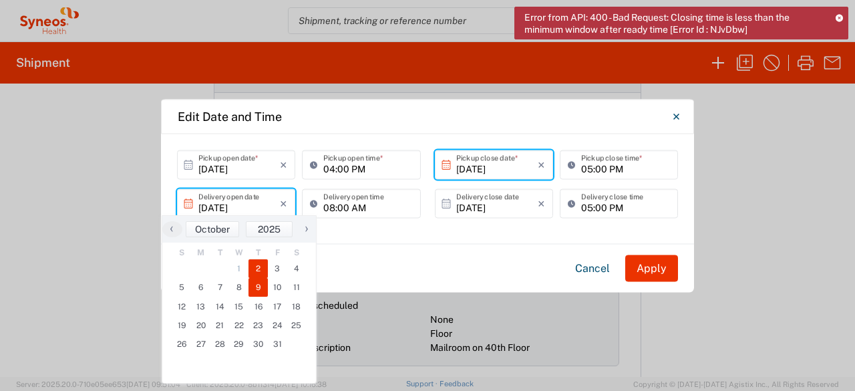
click at [253, 268] on span "2" at bounding box center [258, 268] width 19 height 19
type input "10/02/2025"
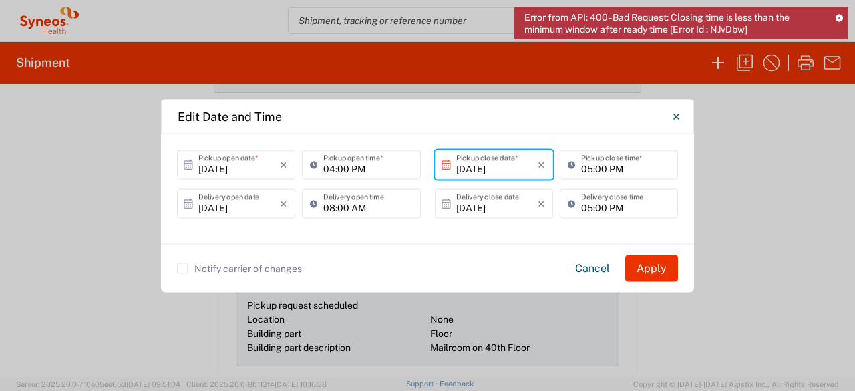
click at [503, 164] on input "10/02/2025" at bounding box center [497, 164] width 82 height 23
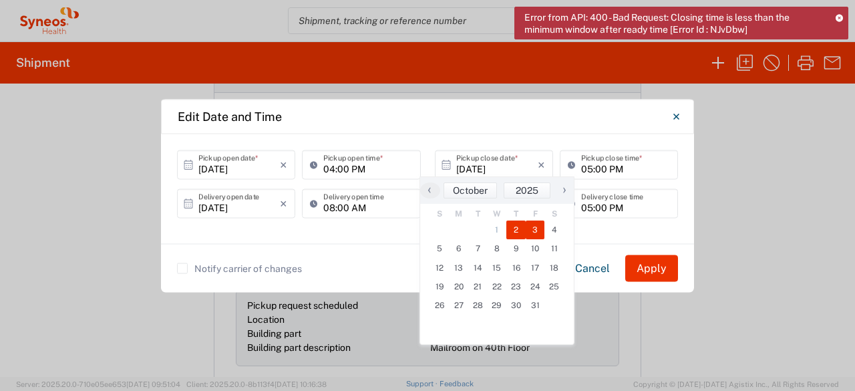
click at [534, 229] on span "3" at bounding box center [535, 230] width 19 height 19
type input "10/03/2025"
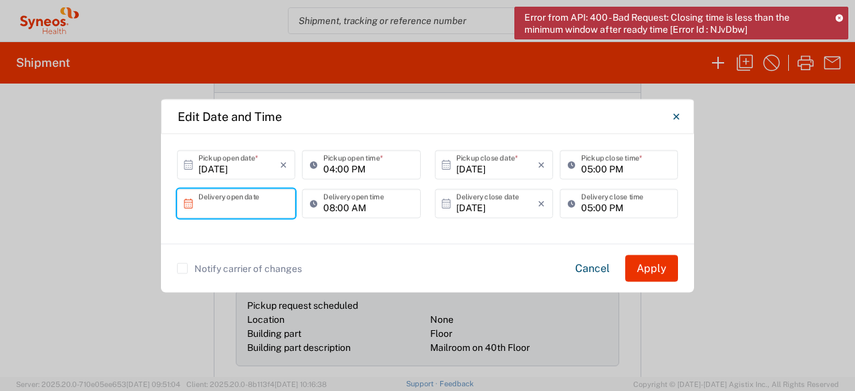
click at [266, 204] on input "text" at bounding box center [239, 203] width 82 height 23
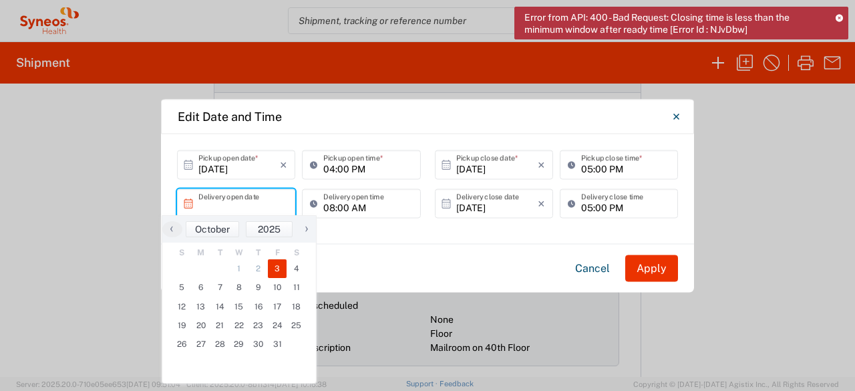
click at [276, 267] on span "3" at bounding box center [277, 268] width 19 height 19
type input "10/03/2025"
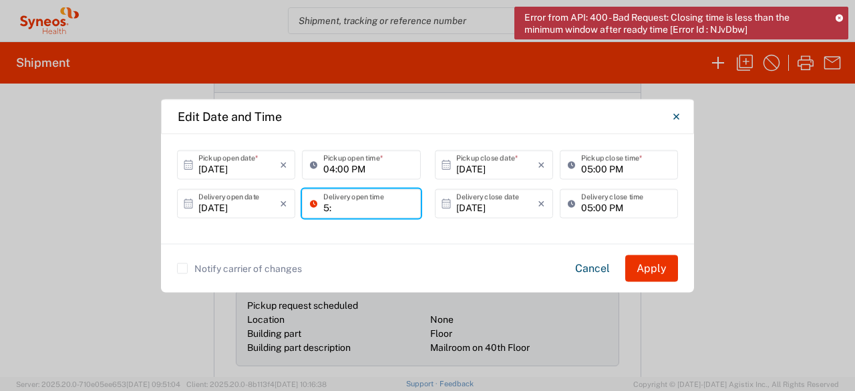
click at [354, 205] on input "5:" at bounding box center [367, 203] width 89 height 23
type input "0"
type input "05:00 PM"
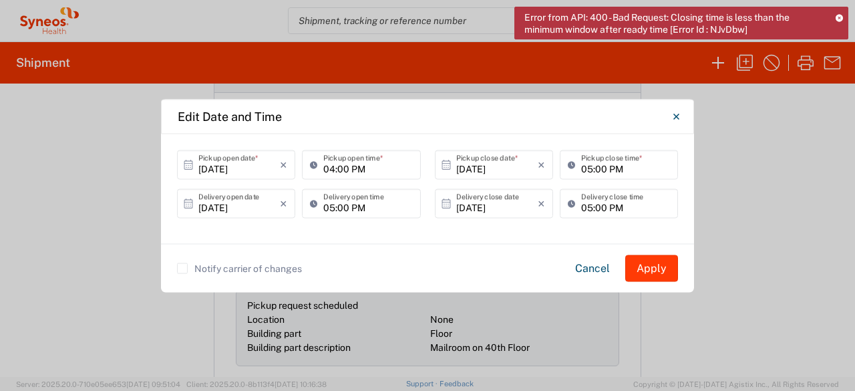
click at [640, 264] on button "Apply" at bounding box center [651, 268] width 53 height 27
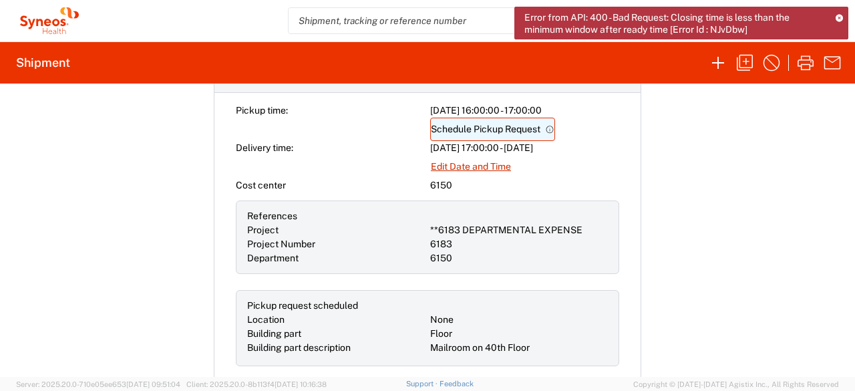
click at [513, 125] on link "Schedule Pickup Request" at bounding box center [492, 129] width 125 height 23
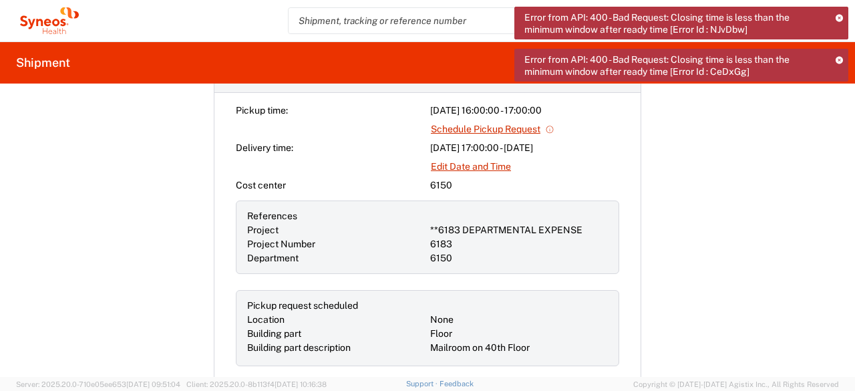
click at [837, 56] on icon at bounding box center [839, 59] width 7 height 7
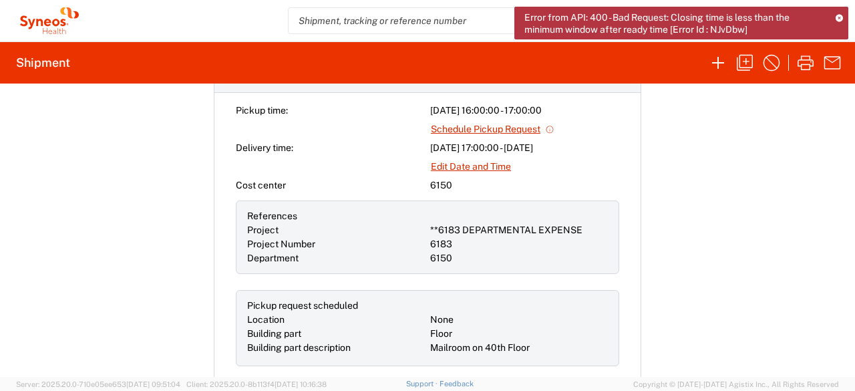
click at [836, 19] on icon at bounding box center [839, 17] width 7 height 7
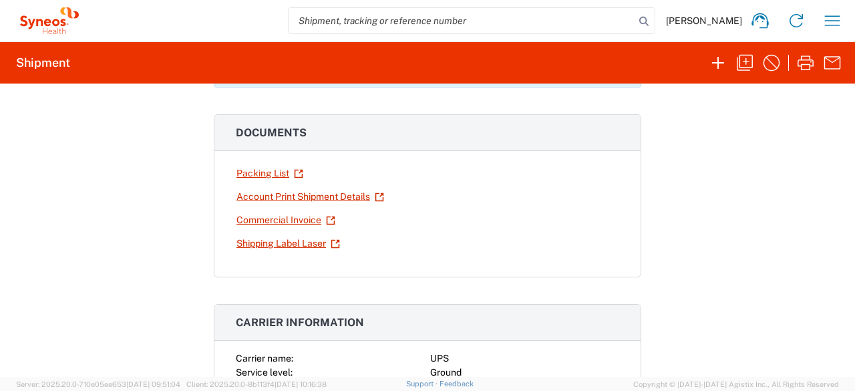
scroll to position [134, 0]
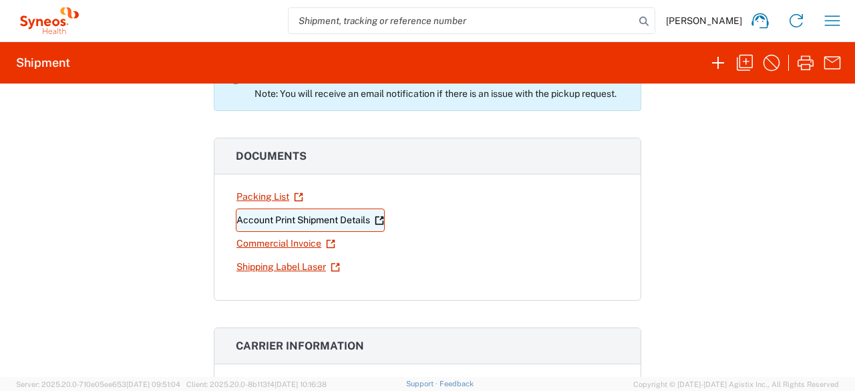
click at [257, 214] on link "Account Print Shipment Details" at bounding box center [310, 219] width 149 height 23
